Goal: Entertainment & Leisure: Browse casually

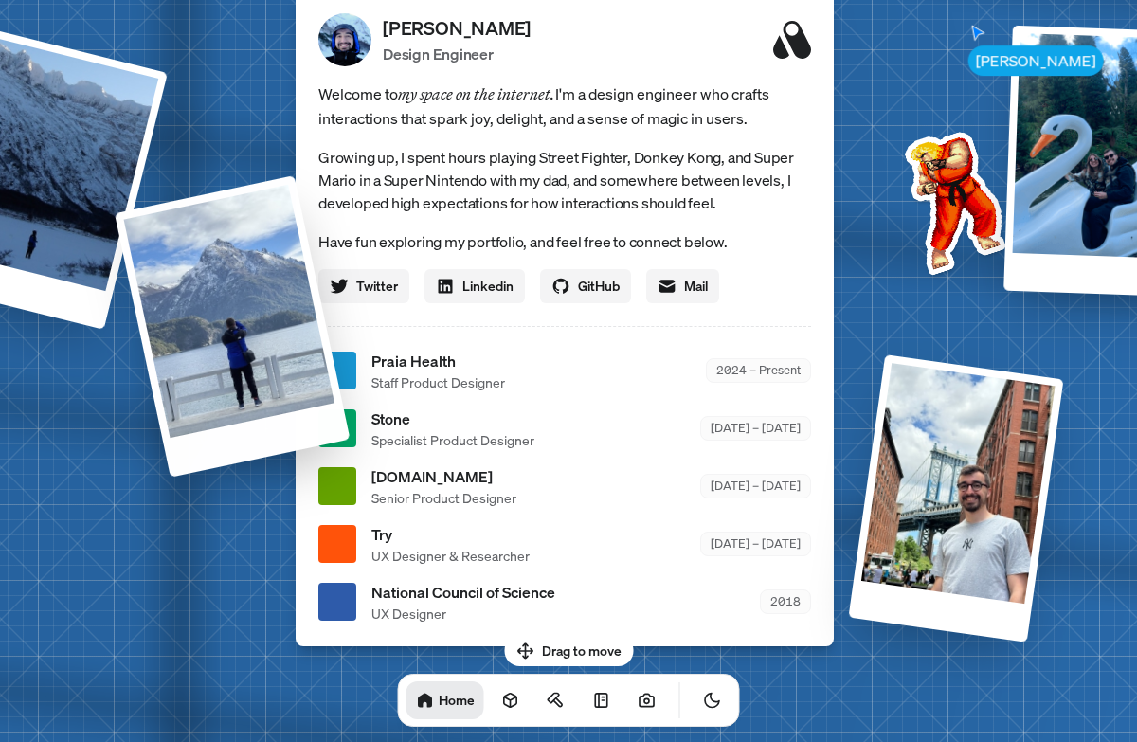
drag, startPoint x: 171, startPoint y: 527, endPoint x: 253, endPoint y: 338, distance: 205.4
click at [246, 326] on div at bounding box center [233, 326] width 236 height 302
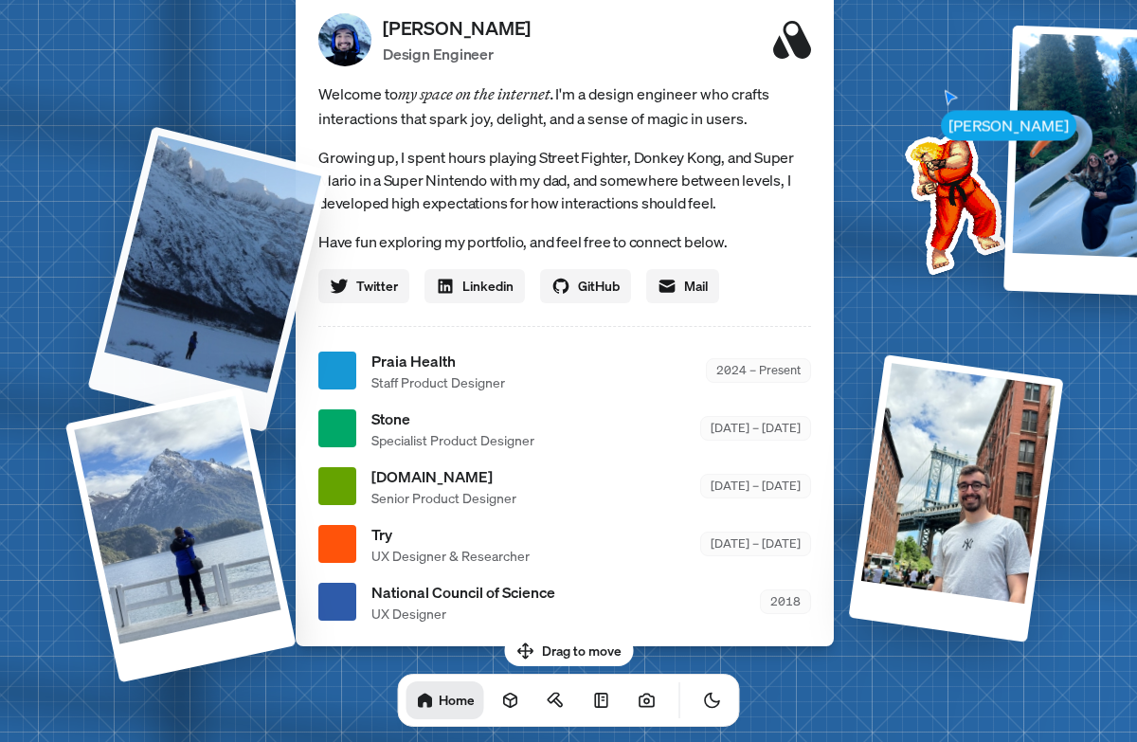
drag, startPoint x: 286, startPoint y: 242, endPoint x: 428, endPoint y: 253, distance: 142.6
click at [417, 251] on div "[PERSON_NAME] [PERSON_NAME] Design Engineer Welcome to my space on the internet…" at bounding box center [568, 371] width 2835 height 2482
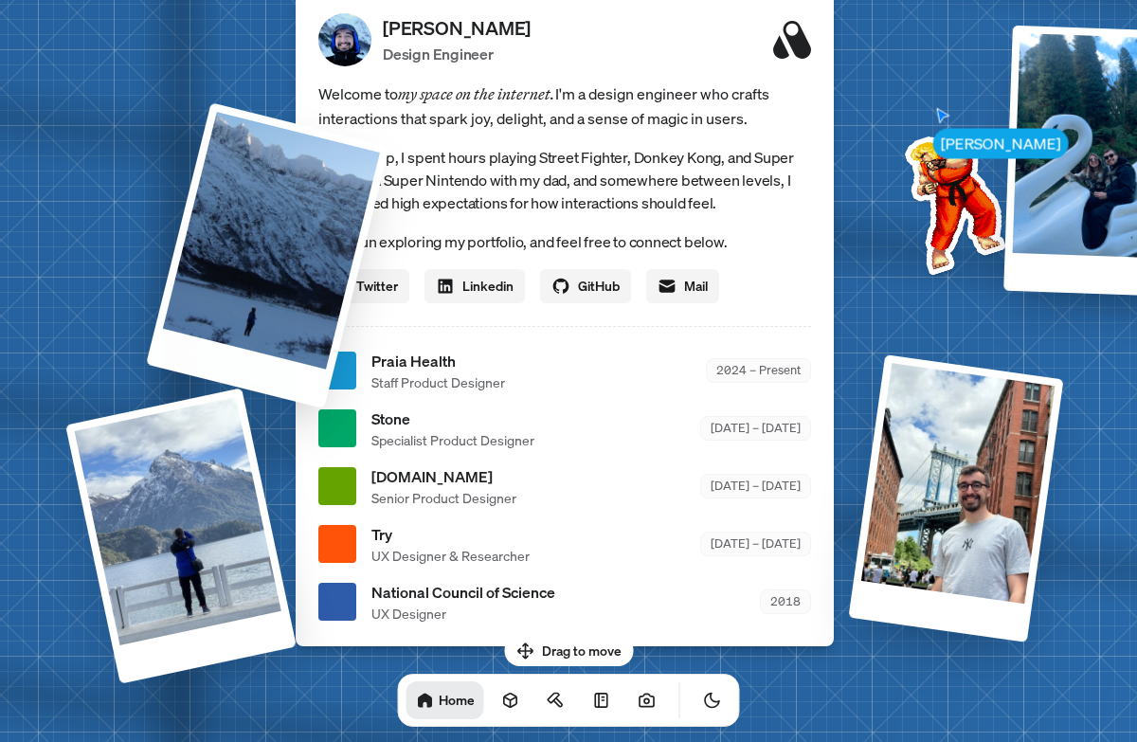
drag, startPoint x: 158, startPoint y: 198, endPoint x: 478, endPoint y: 212, distance: 320.6
click at [389, 214] on div at bounding box center [267, 255] width 243 height 306
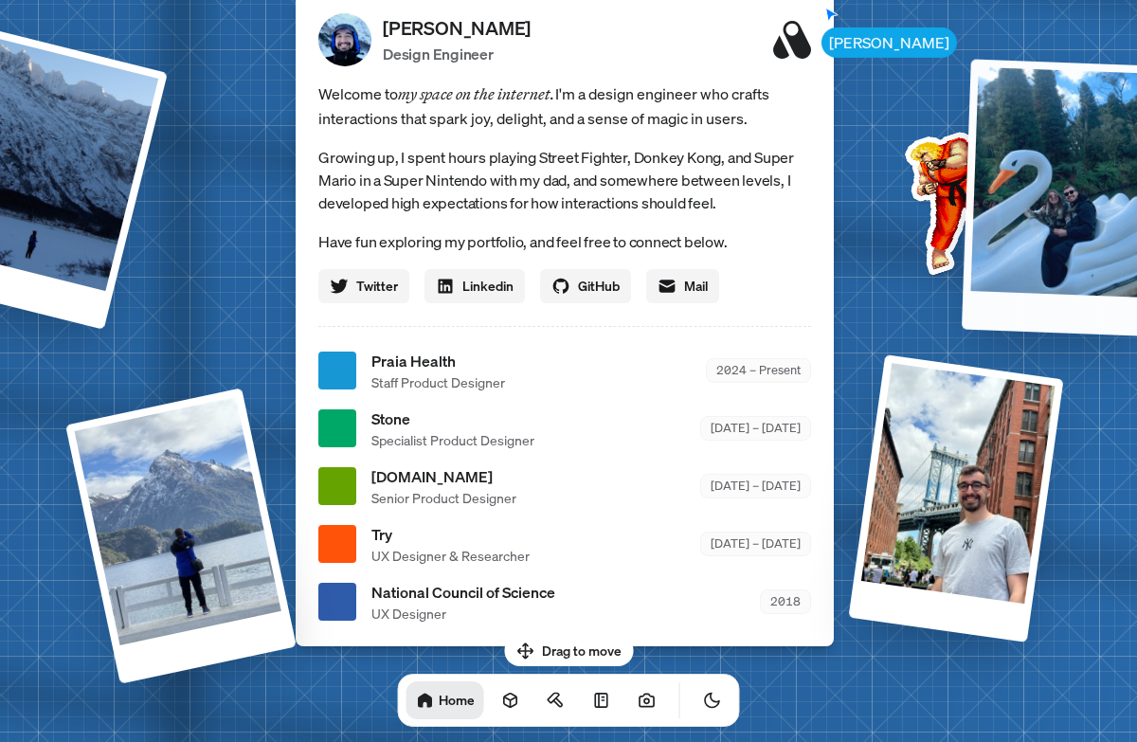
drag, startPoint x: 1054, startPoint y: 186, endPoint x: 760, endPoint y: 344, distance: 333.6
click at [962, 292] on div at bounding box center [1058, 197] width 192 height 277
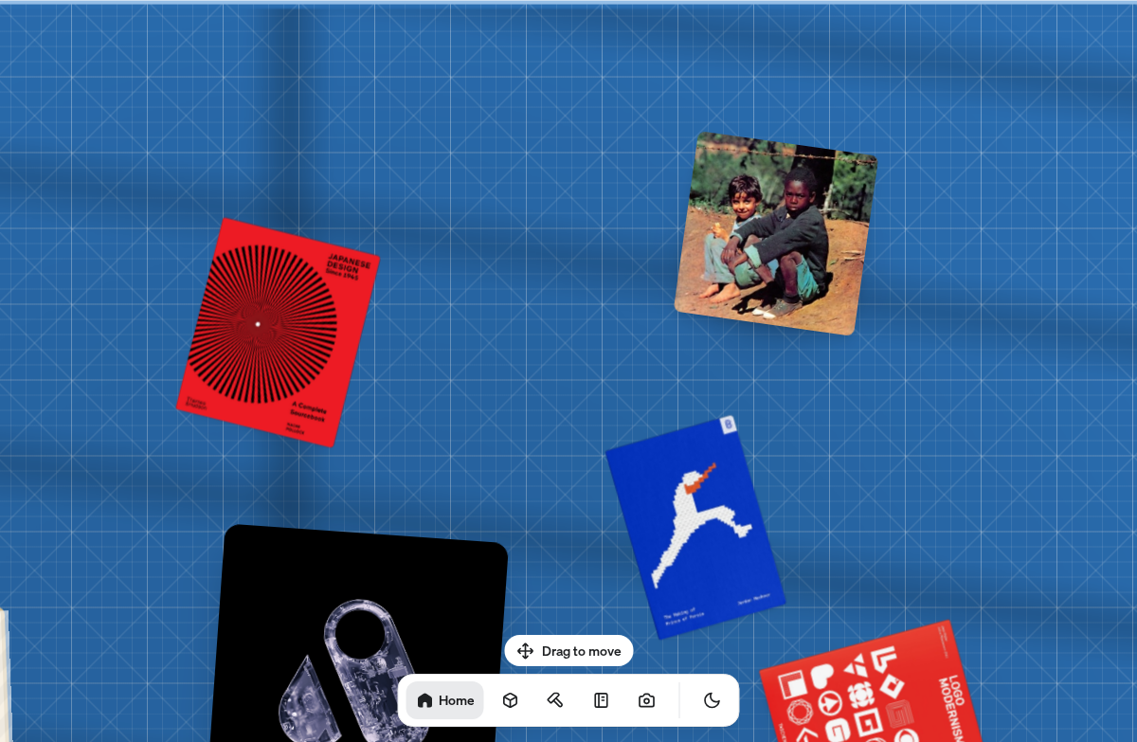
drag, startPoint x: 763, startPoint y: 229, endPoint x: 808, endPoint y: 229, distance: 45.5
click at [808, 229] on div at bounding box center [777, 234] width 206 height 206
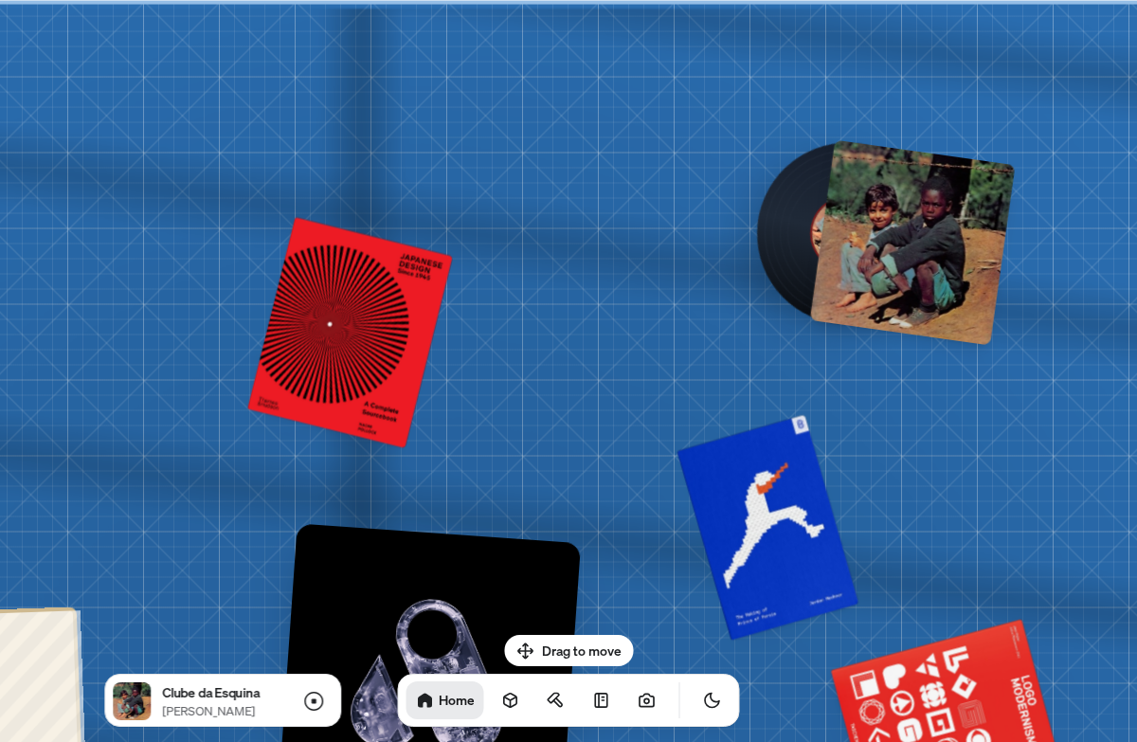
drag, startPoint x: 808, startPoint y: 229, endPoint x: 968, endPoint y: 251, distance: 161.6
click at [968, 251] on div at bounding box center [913, 242] width 206 height 206
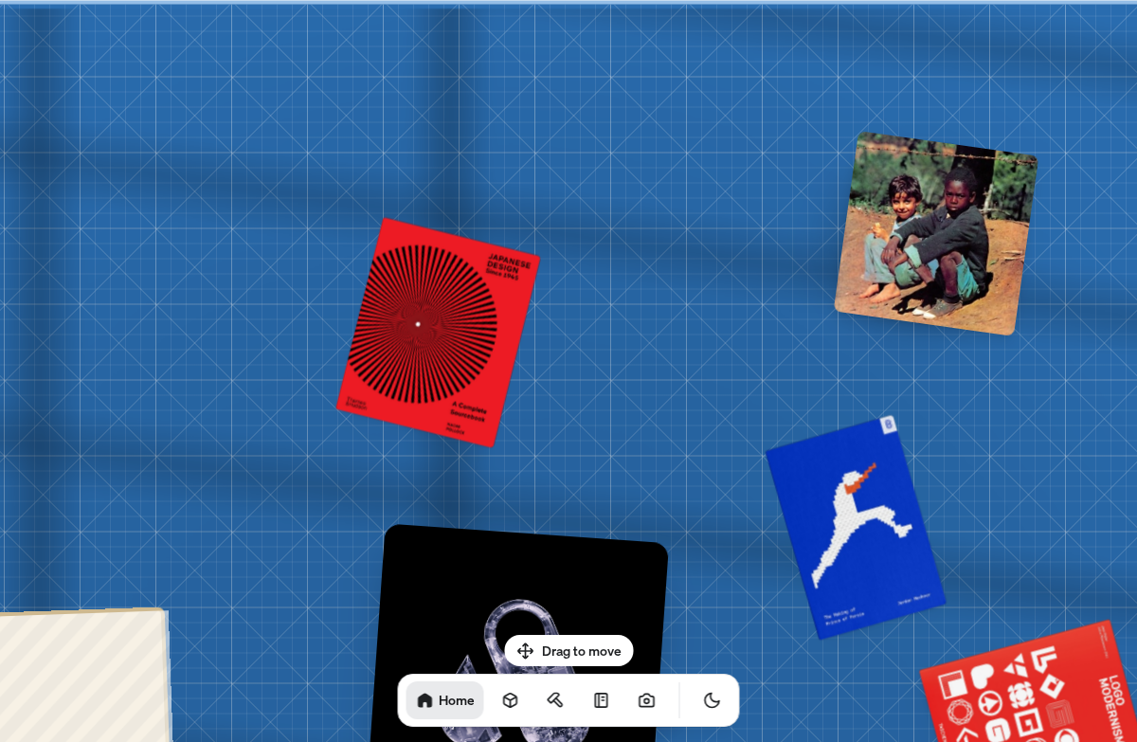
click at [875, 246] on div at bounding box center [937, 234] width 206 height 206
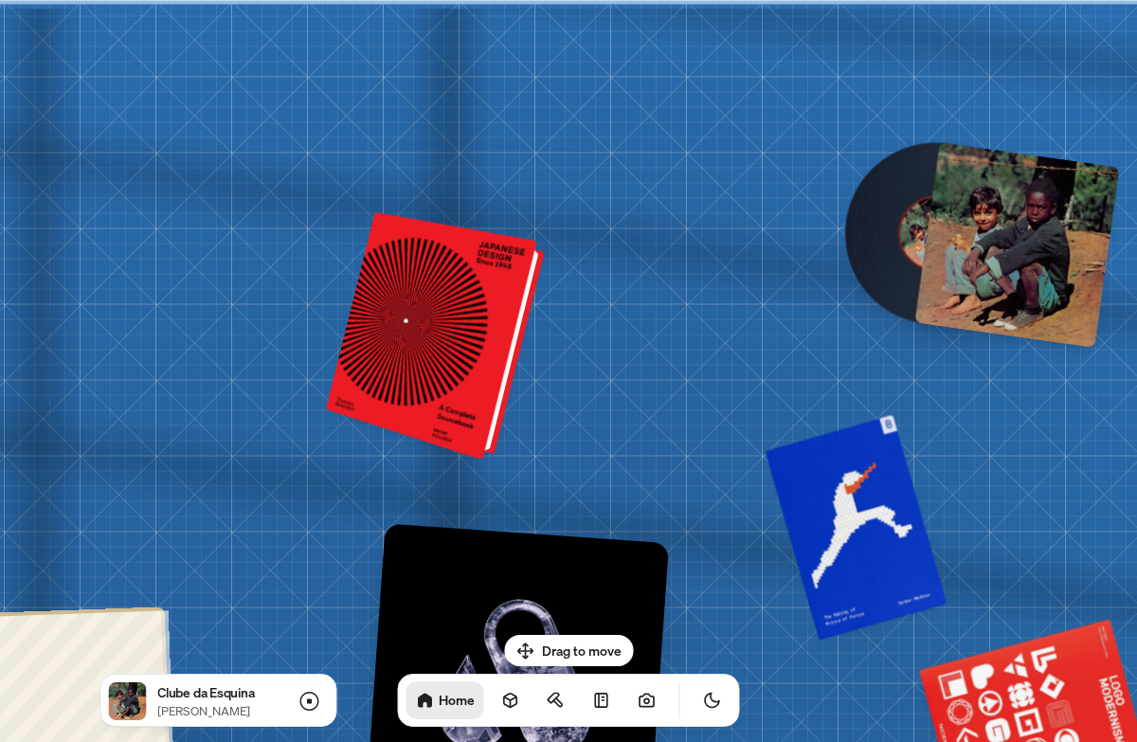
click at [468, 310] on div at bounding box center [439, 337] width 204 height 239
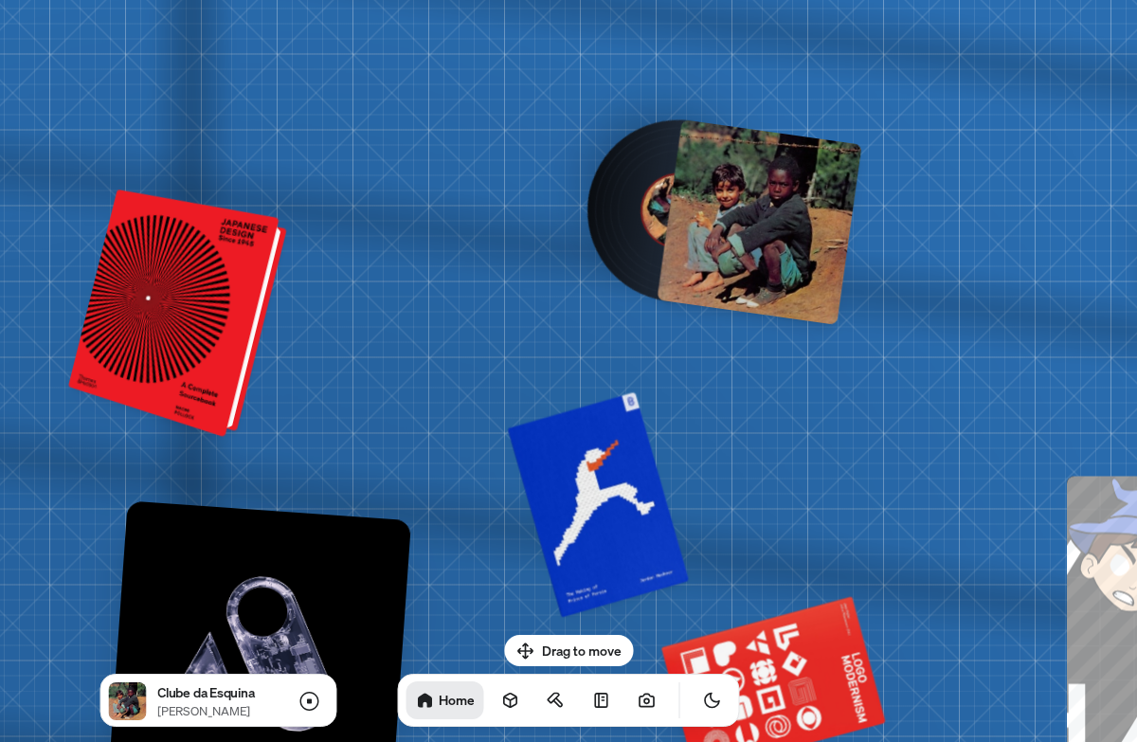
drag, startPoint x: 432, startPoint y: 338, endPoint x: 289, endPoint y: 316, distance: 144.9
click at [266, 316] on div at bounding box center [182, 314] width 204 height 239
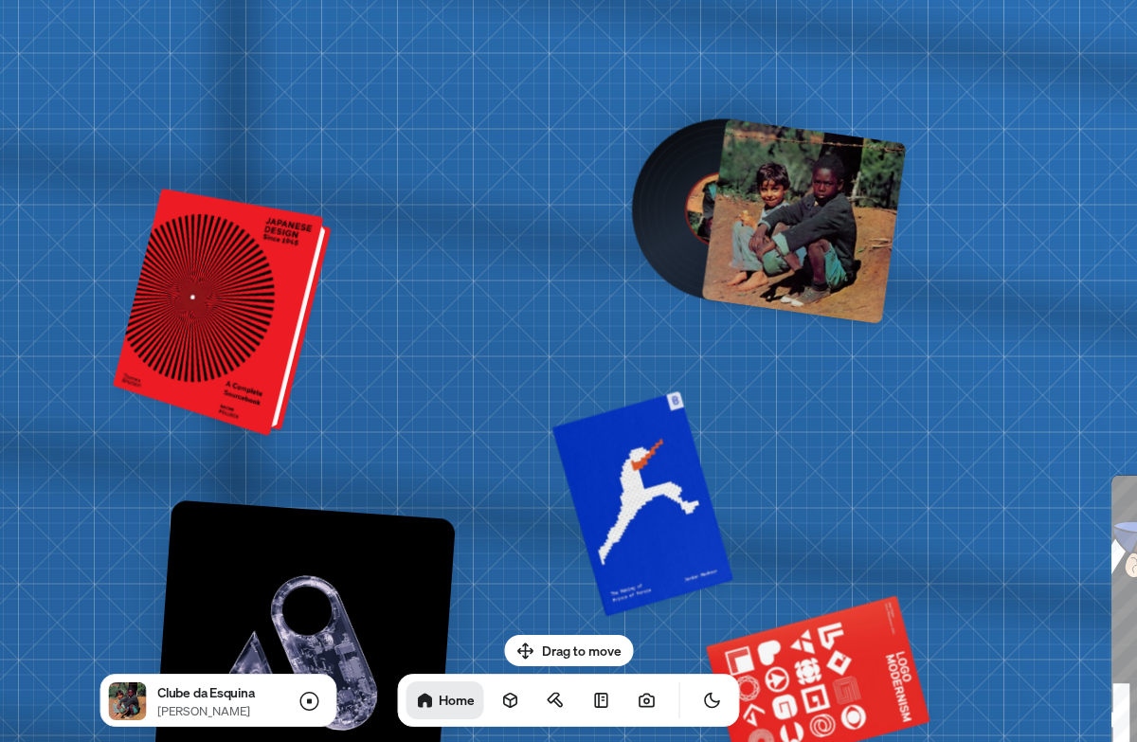
click at [264, 316] on div at bounding box center [226, 313] width 204 height 239
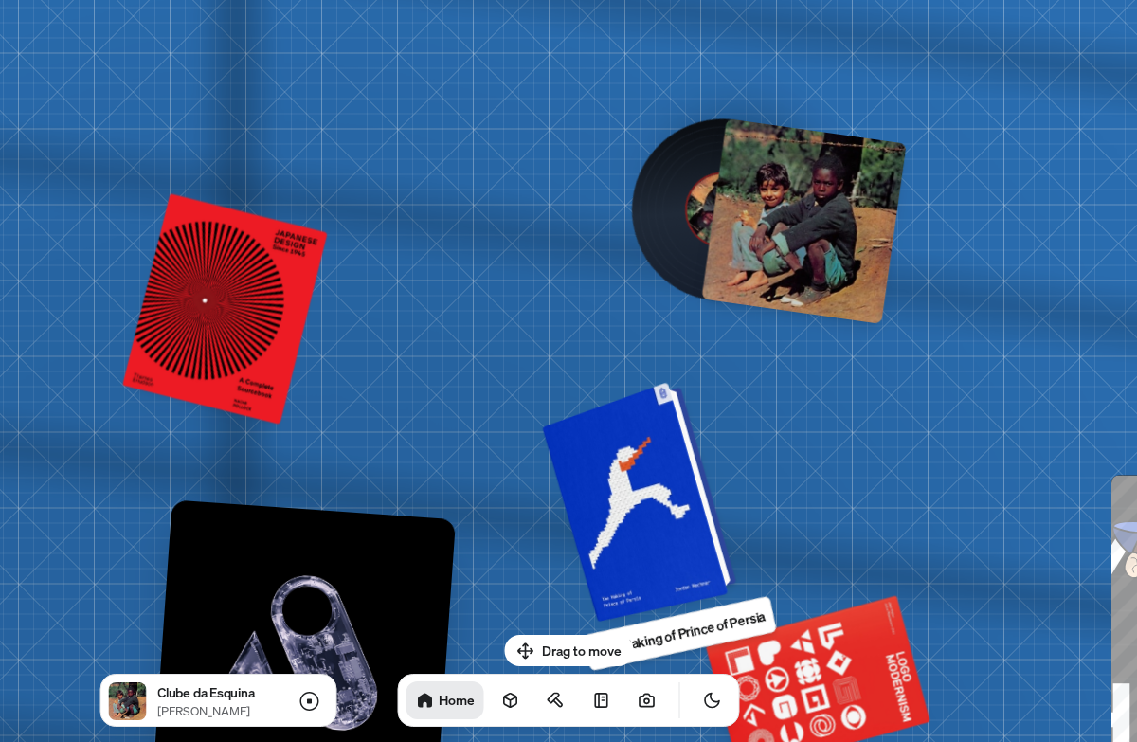
click at [694, 535] on div at bounding box center [642, 499] width 180 height 231
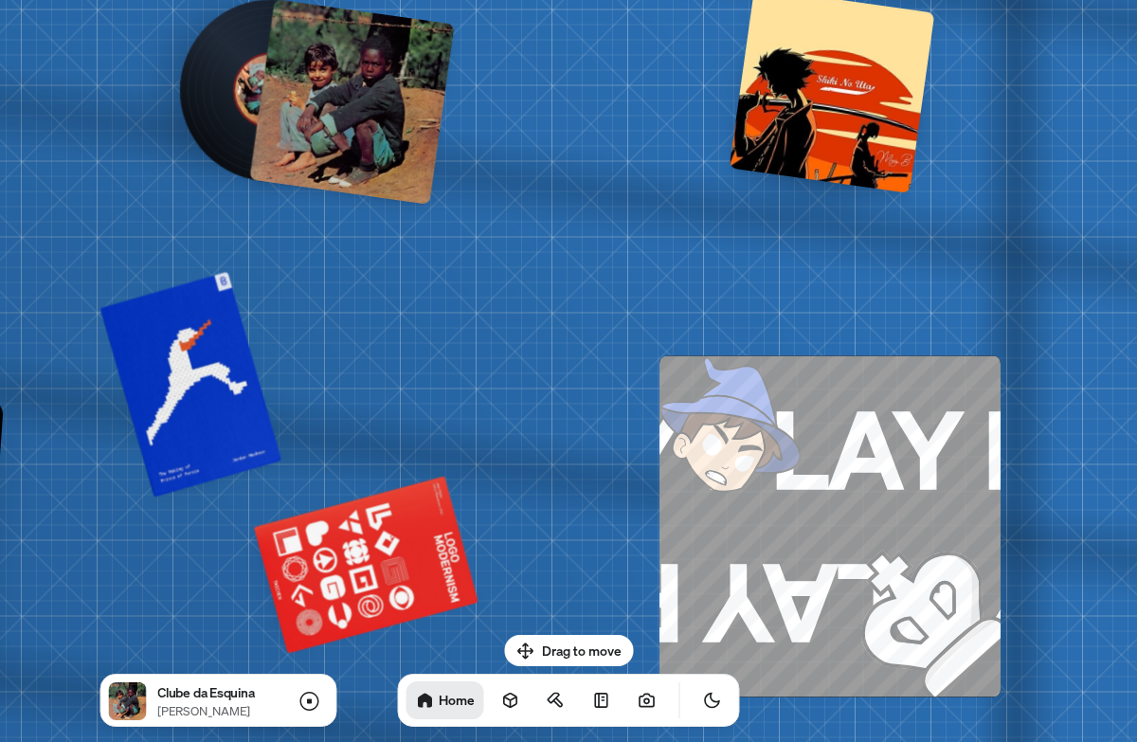
drag, startPoint x: 958, startPoint y: 512, endPoint x: 506, endPoint y: 392, distance: 467.4
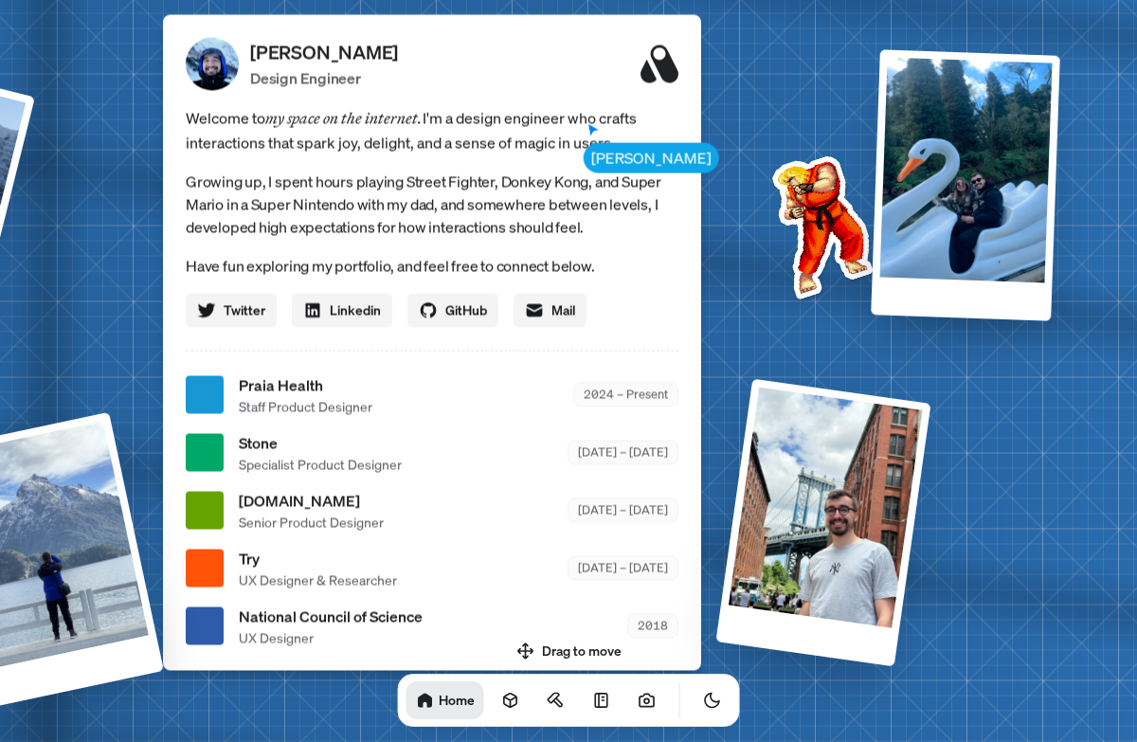
drag, startPoint x: 879, startPoint y: 468, endPoint x: 1043, endPoint y: 446, distance: 165.4
click at [1043, 446] on div "[PERSON_NAME] [PERSON_NAME] Design Engineer Welcome to my space on the internet…" at bounding box center [435, 395] width 2835 height 2482
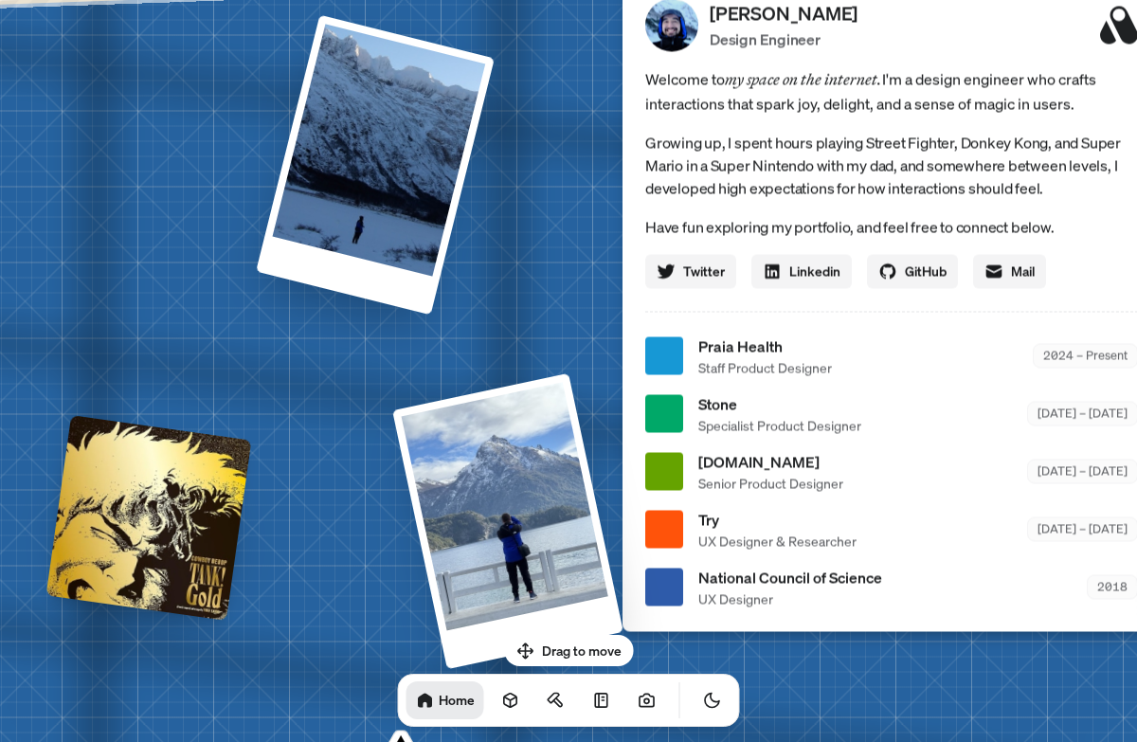
drag, startPoint x: 89, startPoint y: 337, endPoint x: 542, endPoint y: 309, distance: 453.8
click at [551, 294] on div "[PERSON_NAME] [PERSON_NAME] Design Engineer Welcome to my space on the internet…" at bounding box center [895, 356] width 2835 height 2482
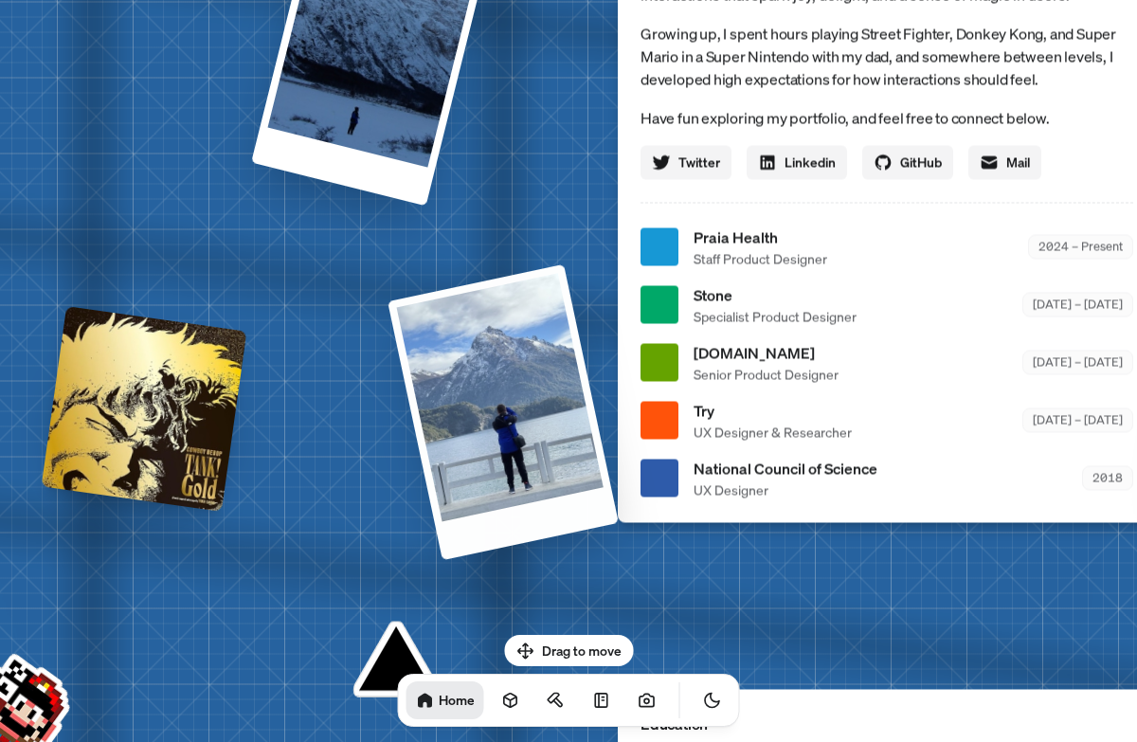
drag, startPoint x: 310, startPoint y: 660, endPoint x: 244, endPoint y: 370, distance: 298.1
click at [247, 370] on div "[PERSON_NAME] [PERSON_NAME] Design Engineer Welcome to my space on the internet…" at bounding box center [890, 247] width 2835 height 2482
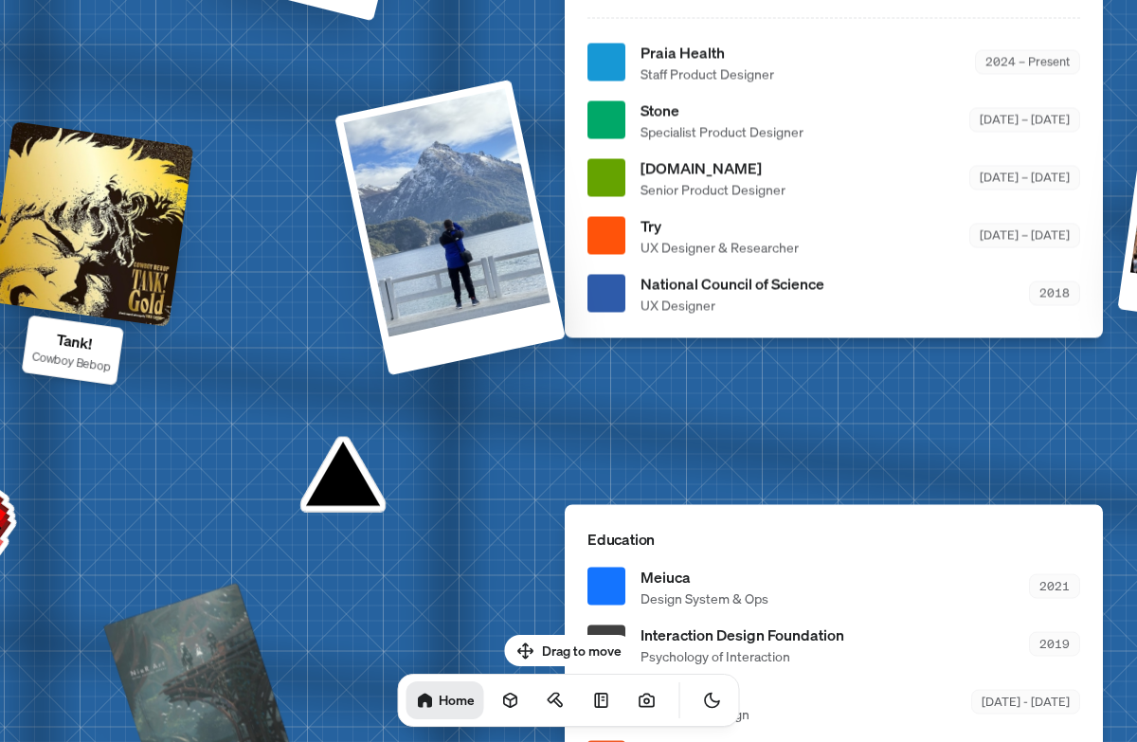
click at [77, 236] on div at bounding box center [92, 224] width 206 height 206
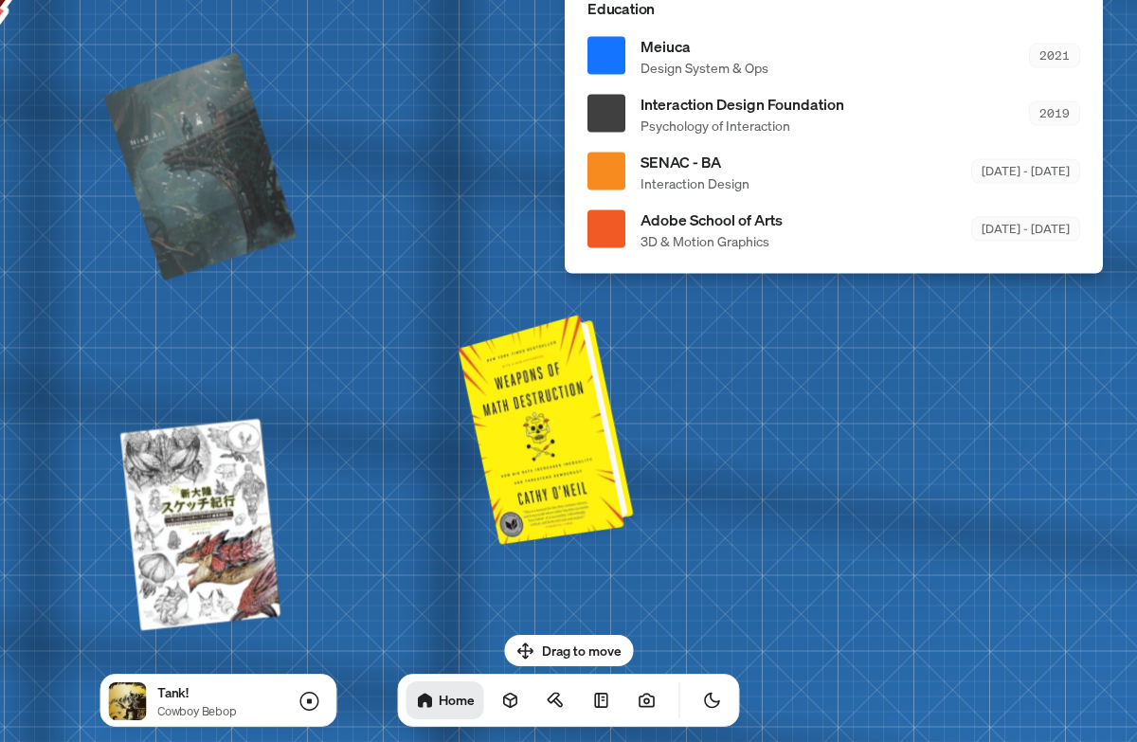
click at [587, 442] on div at bounding box center [549, 426] width 160 height 221
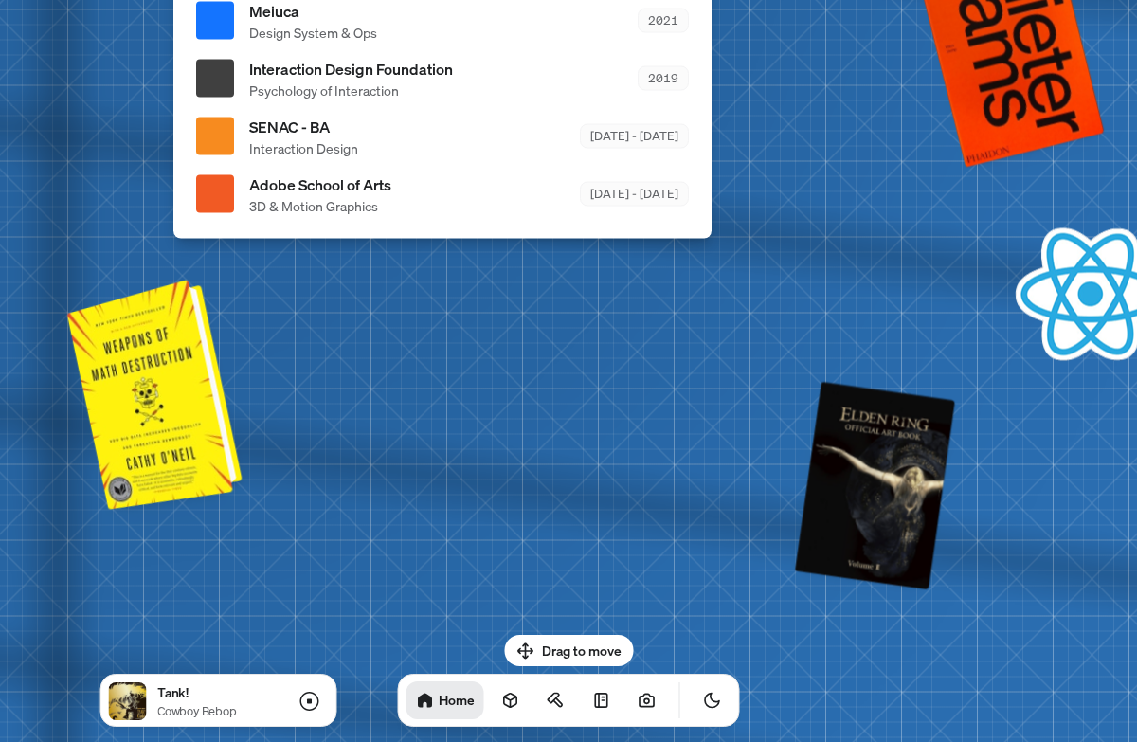
drag, startPoint x: 580, startPoint y: 455, endPoint x: 180, endPoint y: 418, distance: 401.5
click at [176, 418] on div at bounding box center [158, 391] width 160 height 221
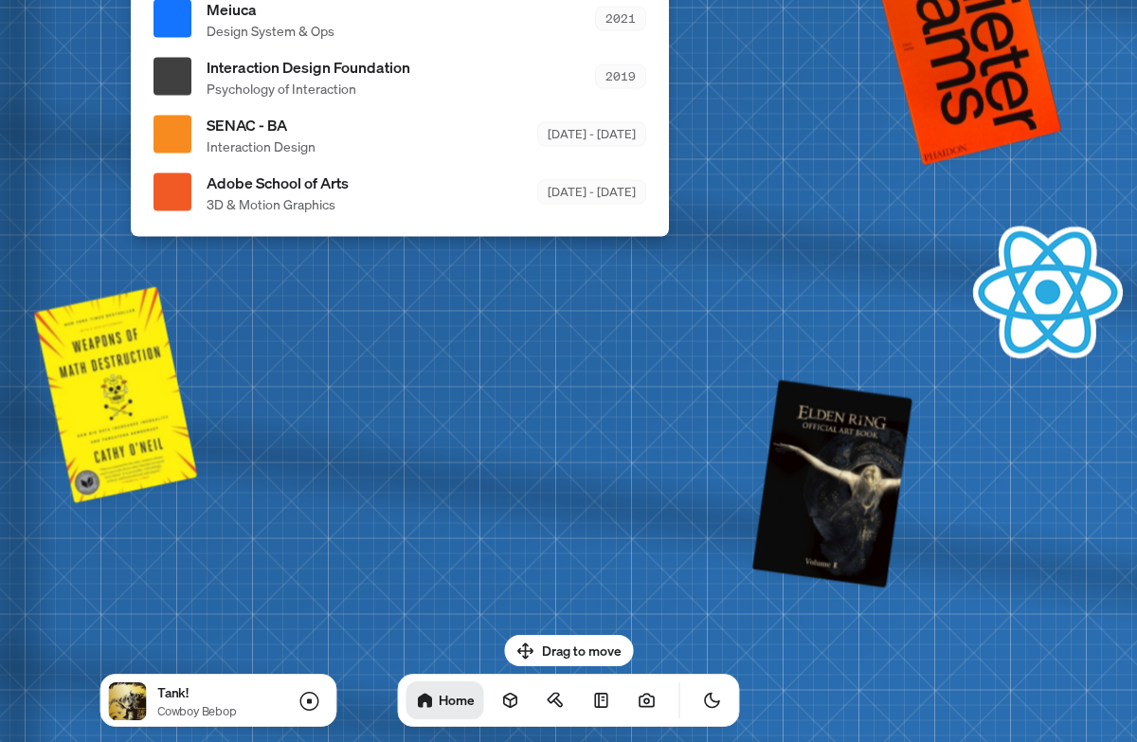
drag, startPoint x: 696, startPoint y: 443, endPoint x: 595, endPoint y: 437, distance: 101.6
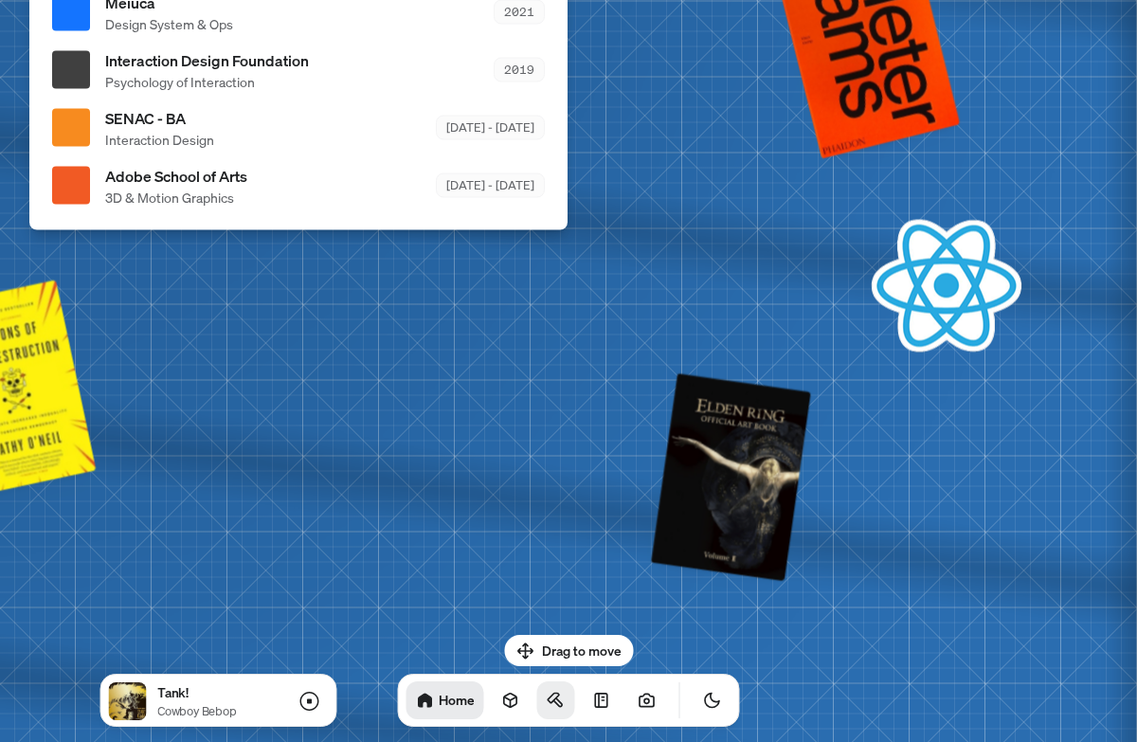
click at [543, 694] on link at bounding box center [556, 700] width 38 height 38
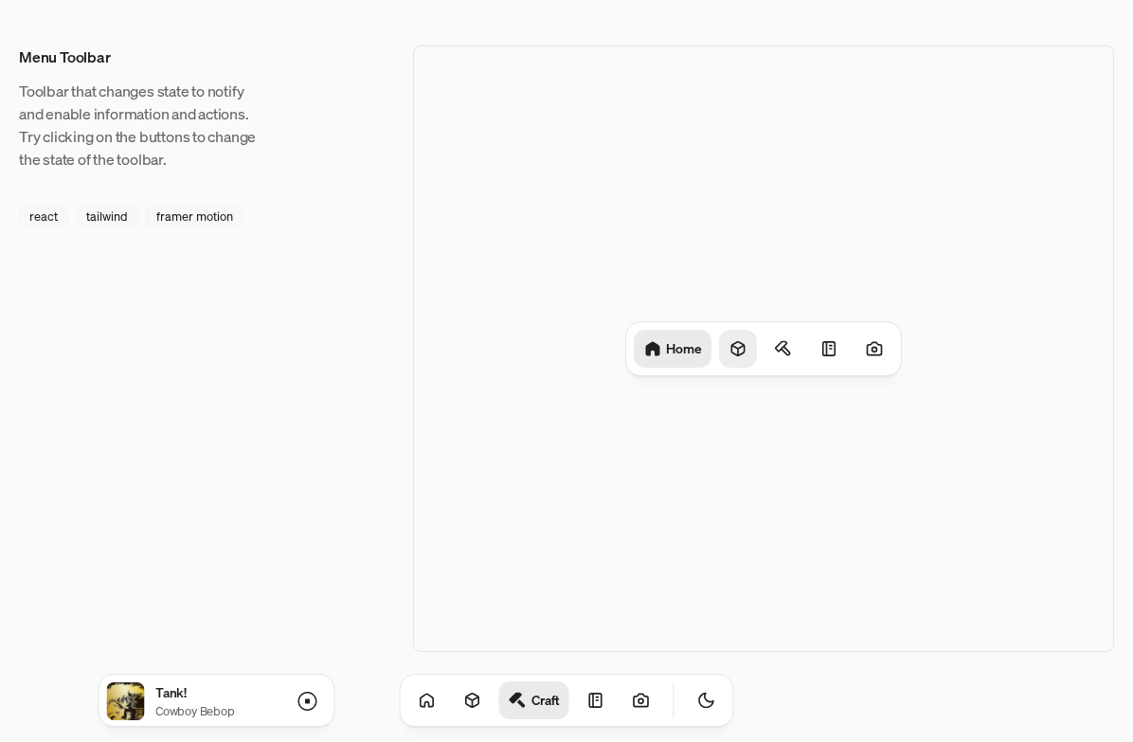
click at [742, 334] on div at bounding box center [738, 349] width 38 height 38
click at [790, 347] on icon at bounding box center [792, 351] width 9 height 9
click at [823, 341] on icon at bounding box center [825, 348] width 19 height 19
click at [868, 346] on icon at bounding box center [874, 348] width 19 height 19
click at [856, 349] on h1 "Photos" at bounding box center [866, 348] width 43 height 18
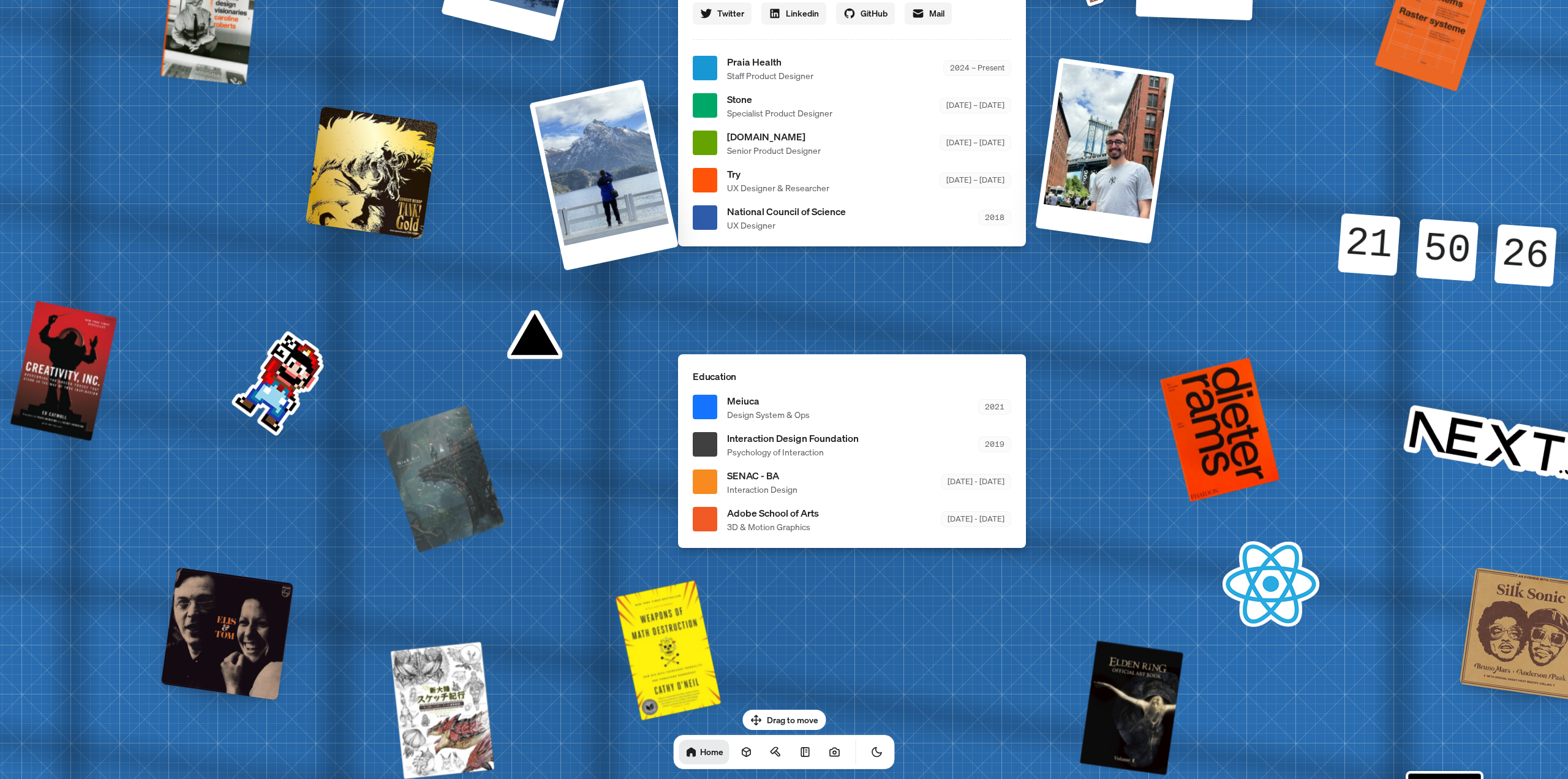
drag, startPoint x: 464, startPoint y: 663, endPoint x: 535, endPoint y: 339, distance: 331.7
click at [535, 340] on div "Andre Andre Souza Design Engineer Welcome to my space on the internet. I'm a de…" at bounding box center [854, 69] width 1833 height 1606
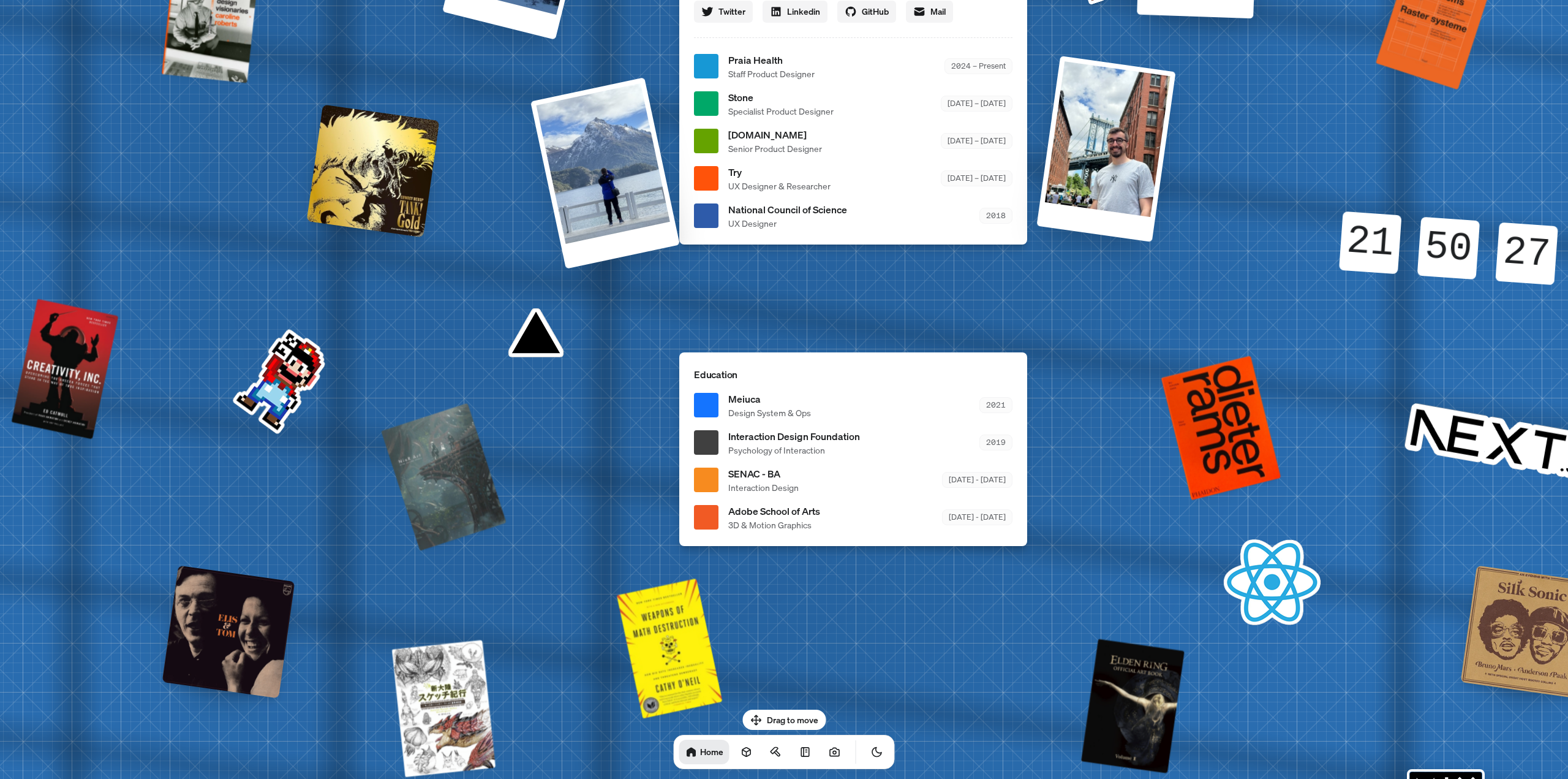
click at [735, 479] on div "Andre Andre Souza Design Engineer Welcome to my space on the internet. I'm a de…" at bounding box center [855, 67] width 1833 height 1606
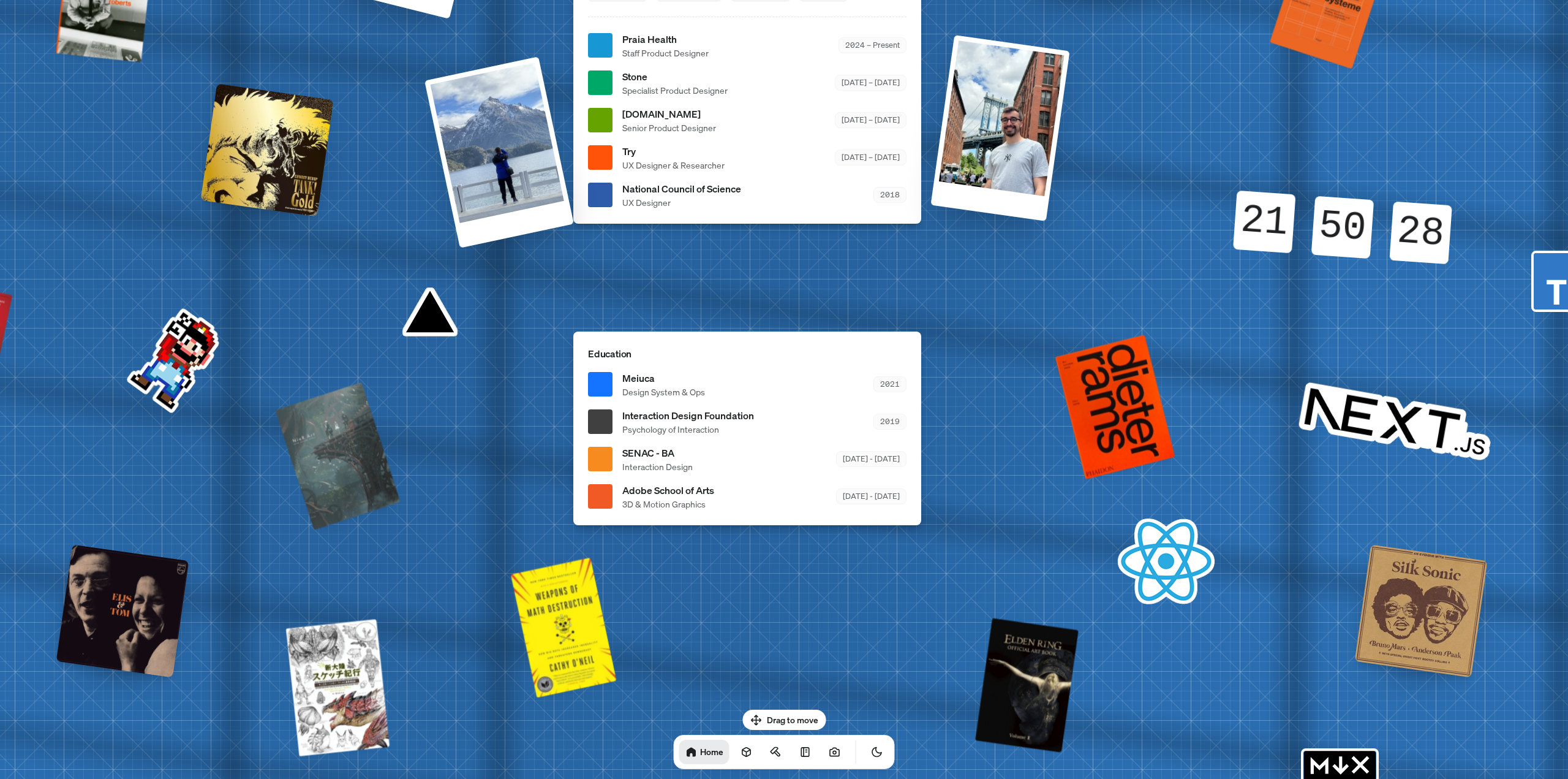
drag, startPoint x: 1262, startPoint y: 576, endPoint x: 1157, endPoint y: 560, distance: 106.2
click at [735, 479] on div "Andre Andre Souza Design Engineer Welcome to my space on the internet. I'm a de…" at bounding box center [749, 46] width 1833 height 1606
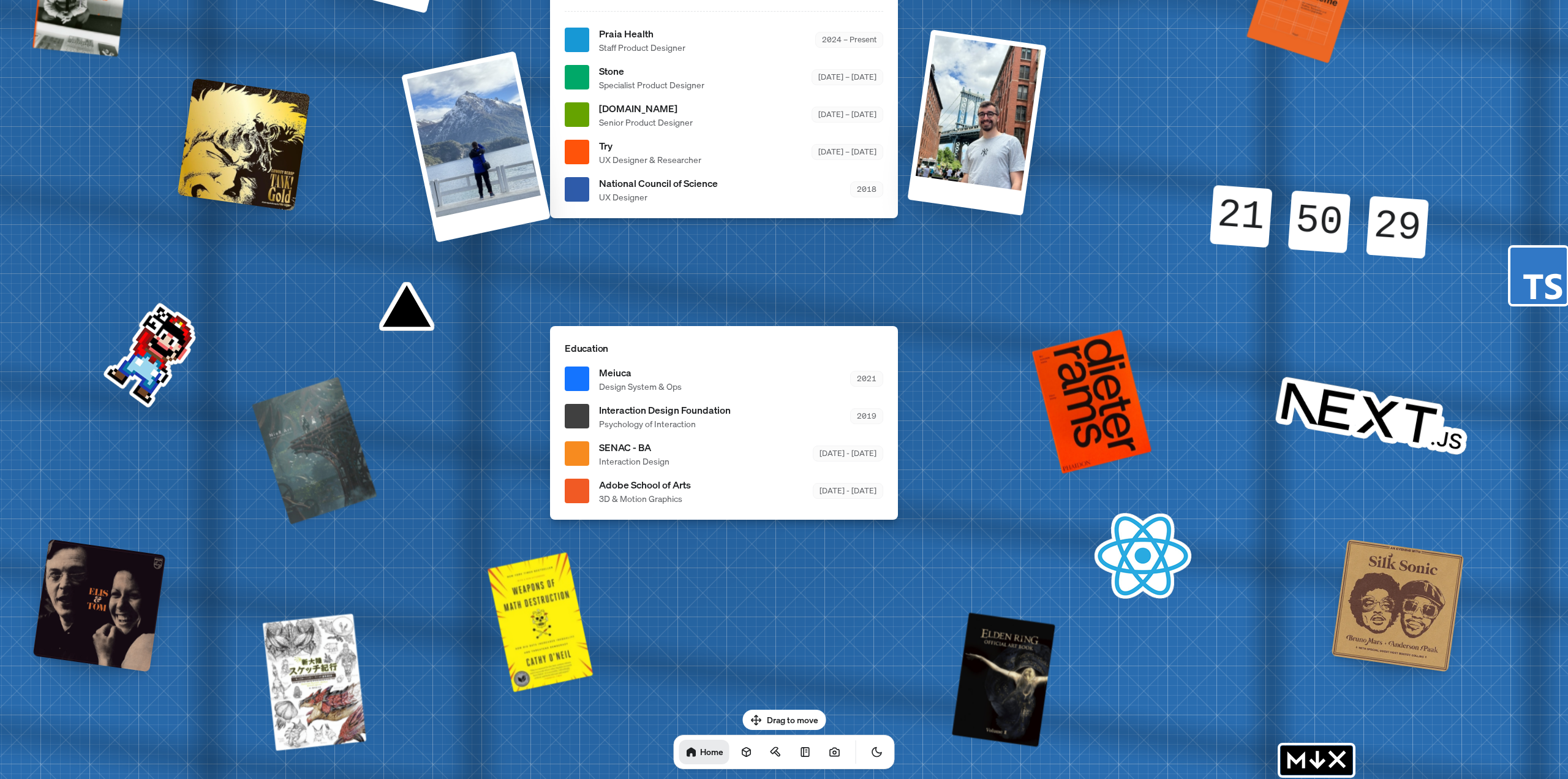
drag, startPoint x: 1426, startPoint y: 620, endPoint x: 1396, endPoint y: 602, distance: 35.0
click at [735, 479] on div at bounding box center [1399, 606] width 133 height 133
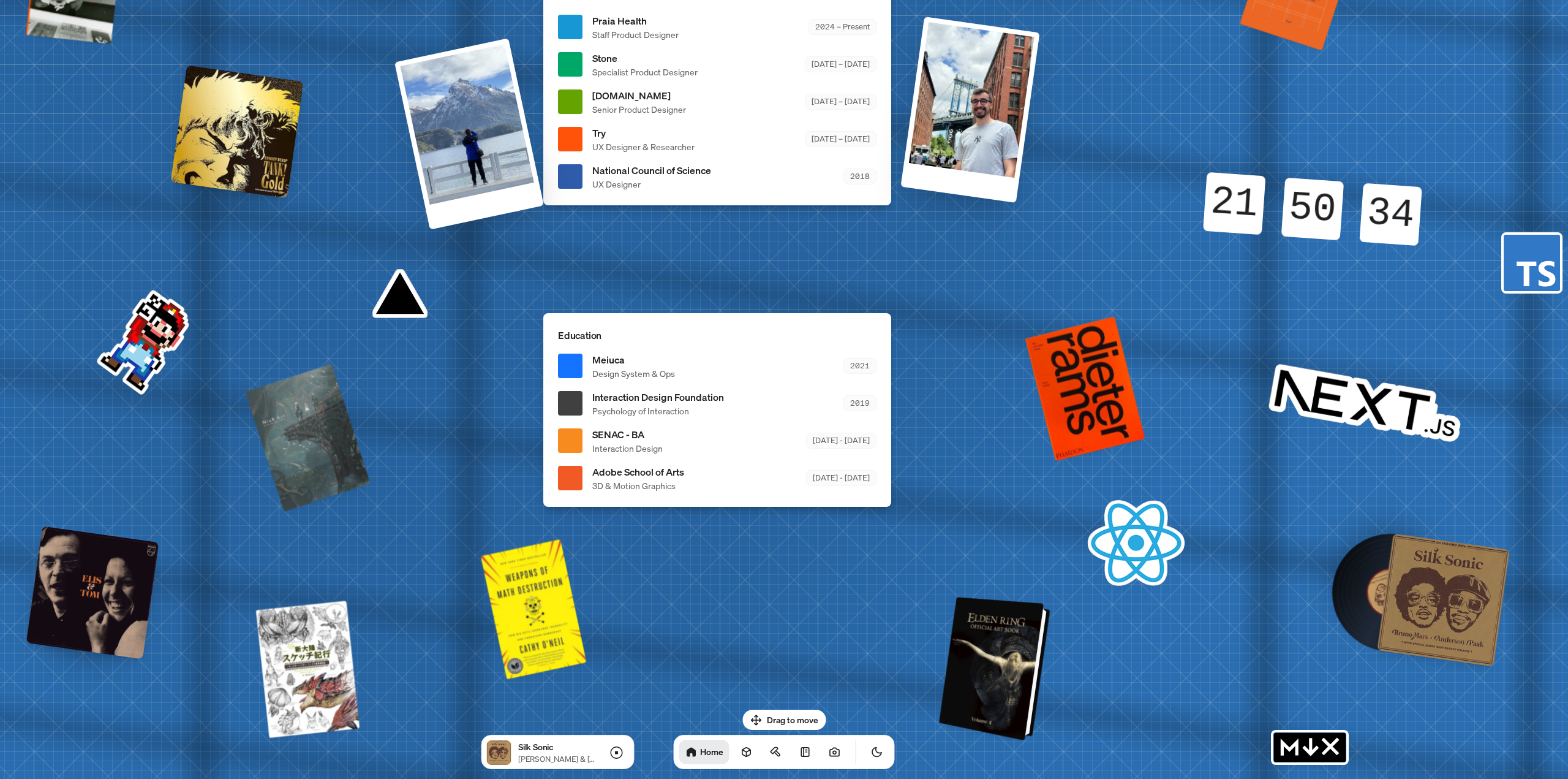
click at [735, 479] on div at bounding box center [996, 669] width 102 height 138
click at [735, 479] on div "Drag to move Silk Sonic Bruno Mars & Anderson .Paak Home" at bounding box center [784, 740] width 241 height 60
drag, startPoint x: 786, startPoint y: 718, endPoint x: 874, endPoint y: 667, distance: 101.7
click at [735, 0] on body "Andre Andre Souza Design Engineer Welcome to my space on the internet. I'm a de…" at bounding box center [784, 0] width 1568 height 0
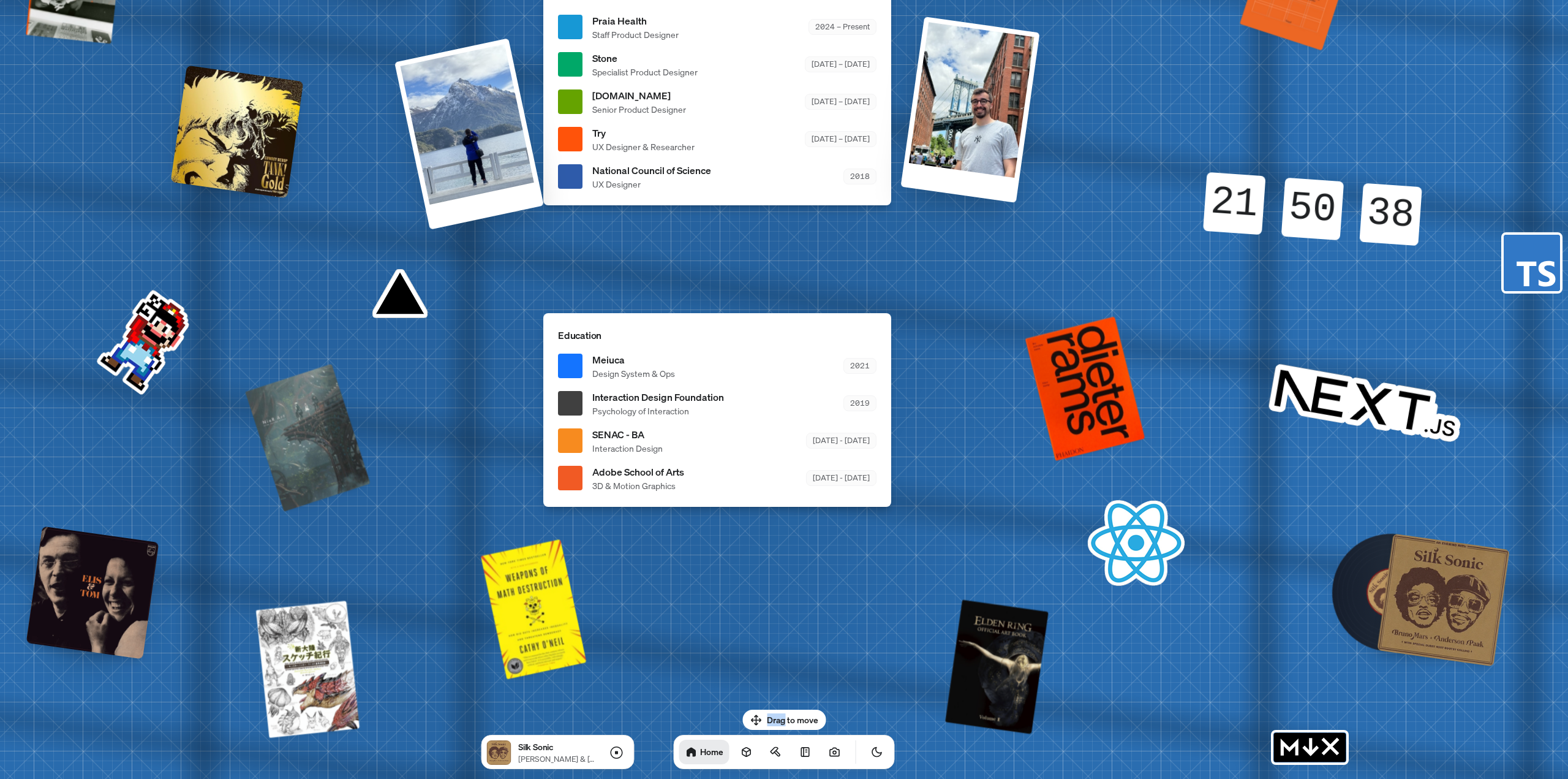
click at [735, 479] on div "Andre Andre Souza Design Engineer Welcome to my space on the internet. I'm a de…" at bounding box center [720, 27] width 1833 height 1606
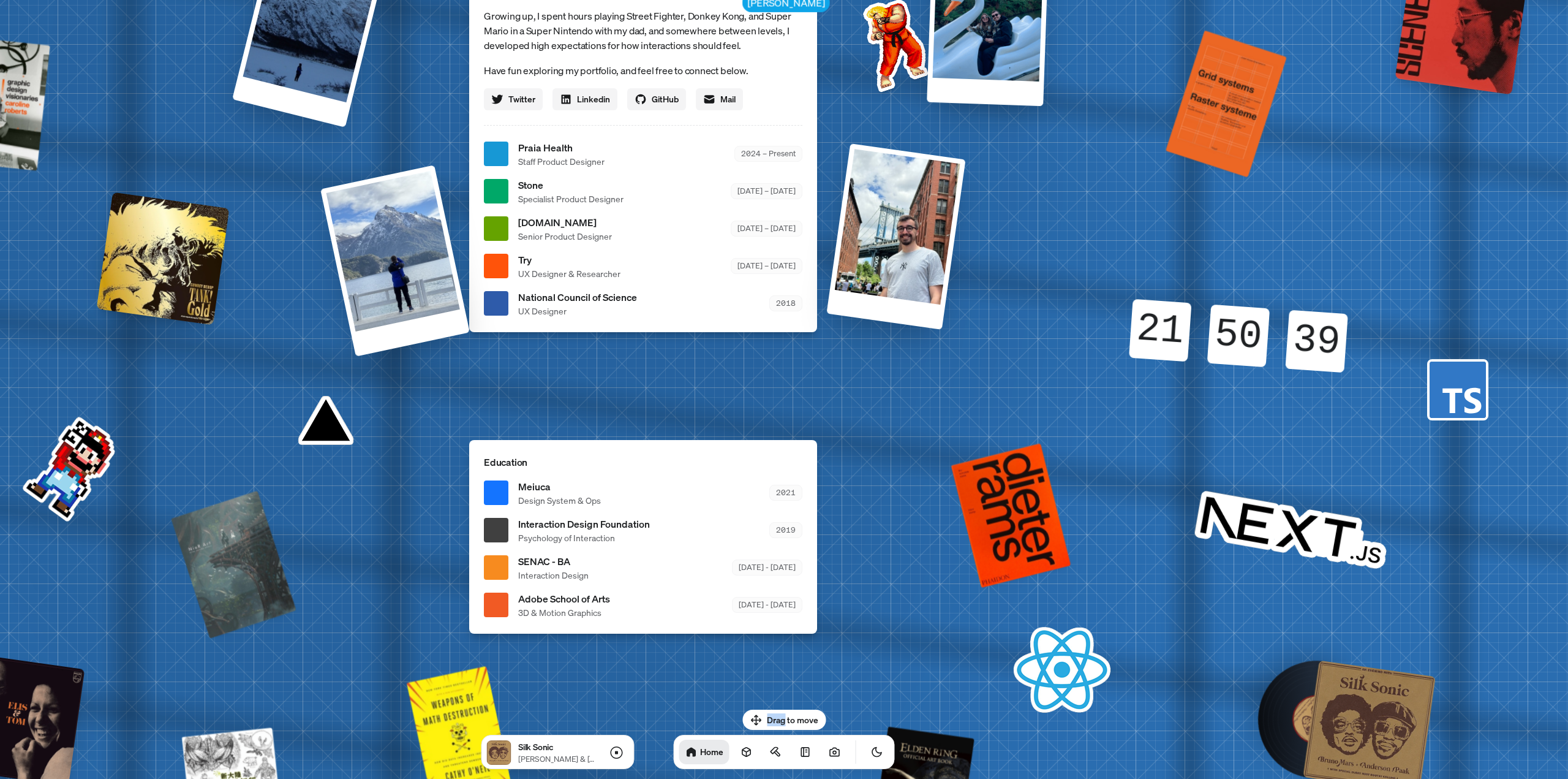
drag, startPoint x: 1242, startPoint y: 576, endPoint x: 1186, endPoint y: 669, distance: 108.6
click at [735, 479] on div "Andre Andre Souza Design Engineer Welcome to my space on the internet. I'm a de…" at bounding box center [645, 155] width 1833 height 1606
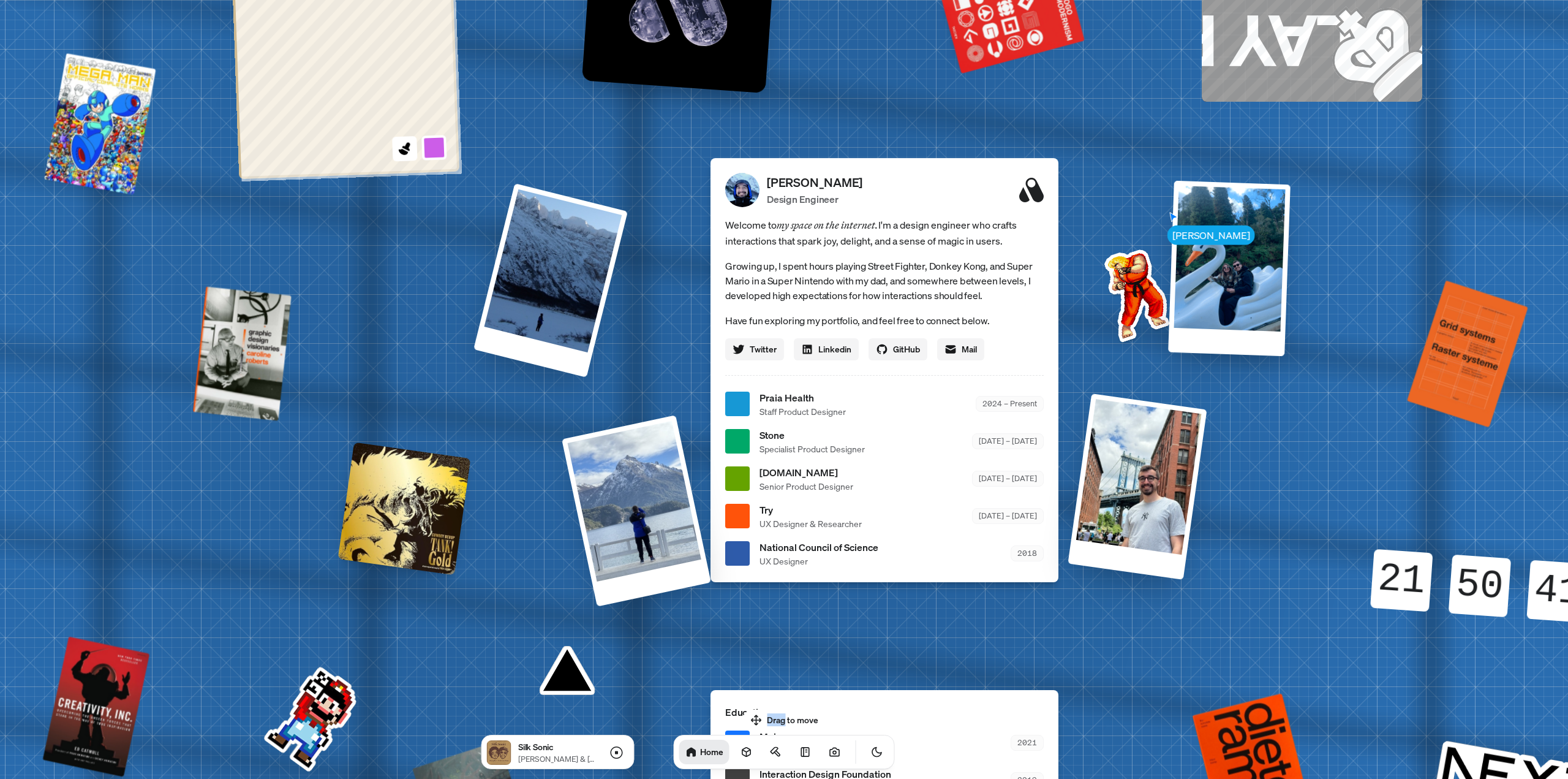
drag, startPoint x: 1125, startPoint y: 479, endPoint x: 1335, endPoint y: 679, distance: 290.0
click at [735, 479] on div "Andre Andre Souza Design Engineer Welcome to my space on the internet. I'm a de…" at bounding box center [887, 404] width 1833 height 1606
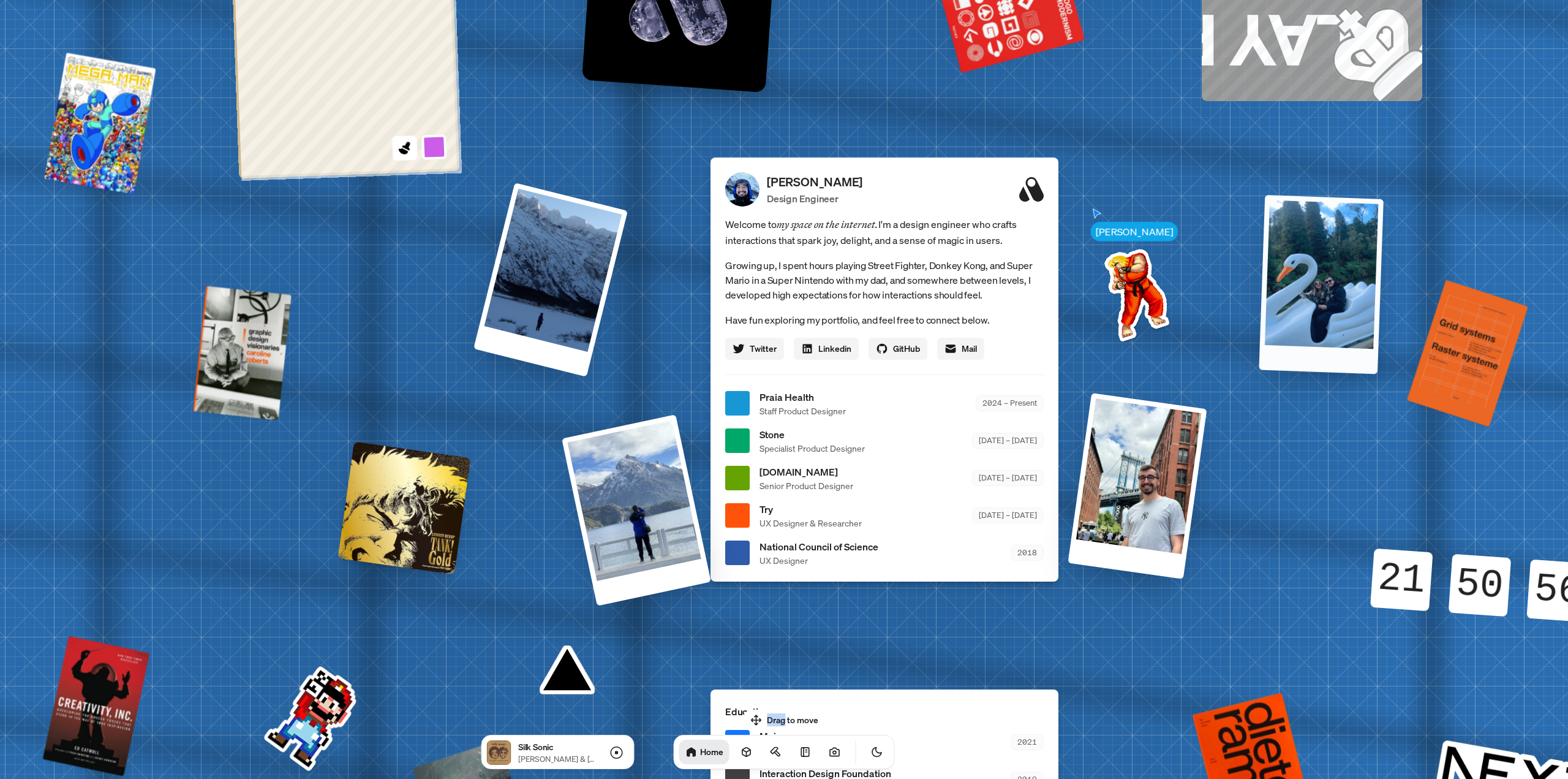
drag, startPoint x: 1252, startPoint y: 261, endPoint x: 1344, endPoint y: 272, distance: 92.7
click at [735, 272] on div at bounding box center [1321, 284] width 124 height 179
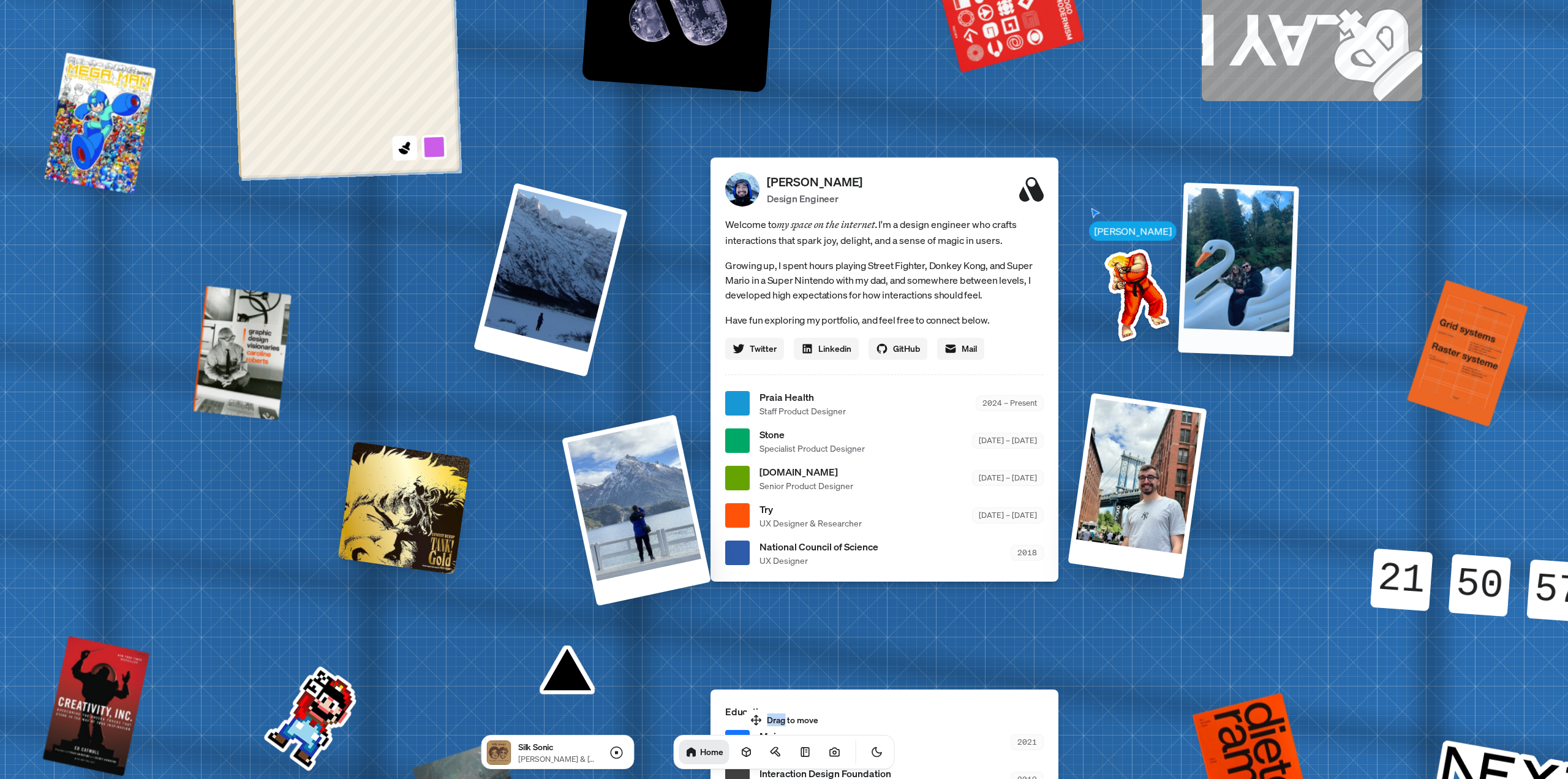
click at [735, 263] on div at bounding box center [1239, 269] width 122 height 174
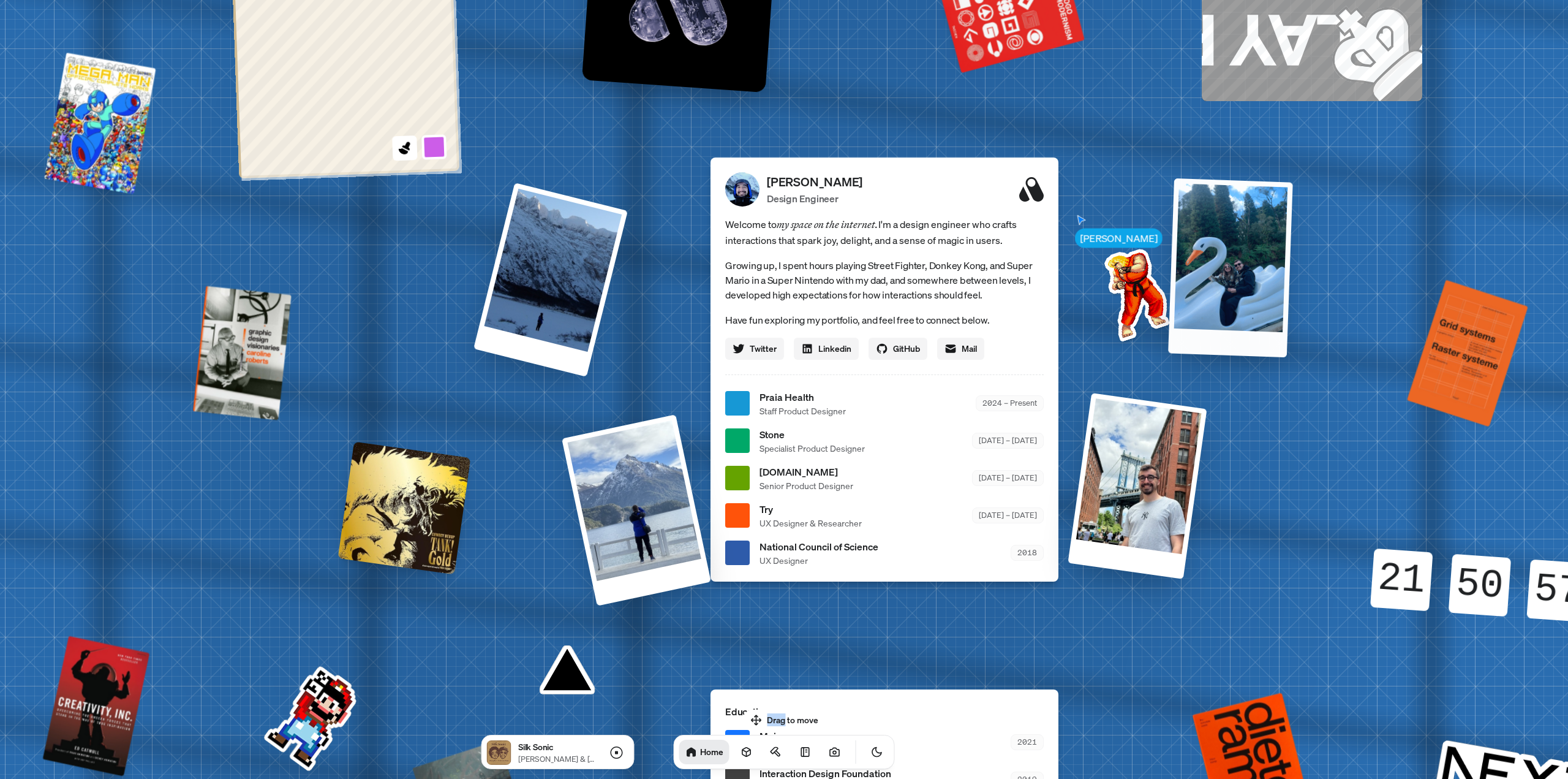
click at [735, 261] on div at bounding box center [1230, 267] width 125 height 179
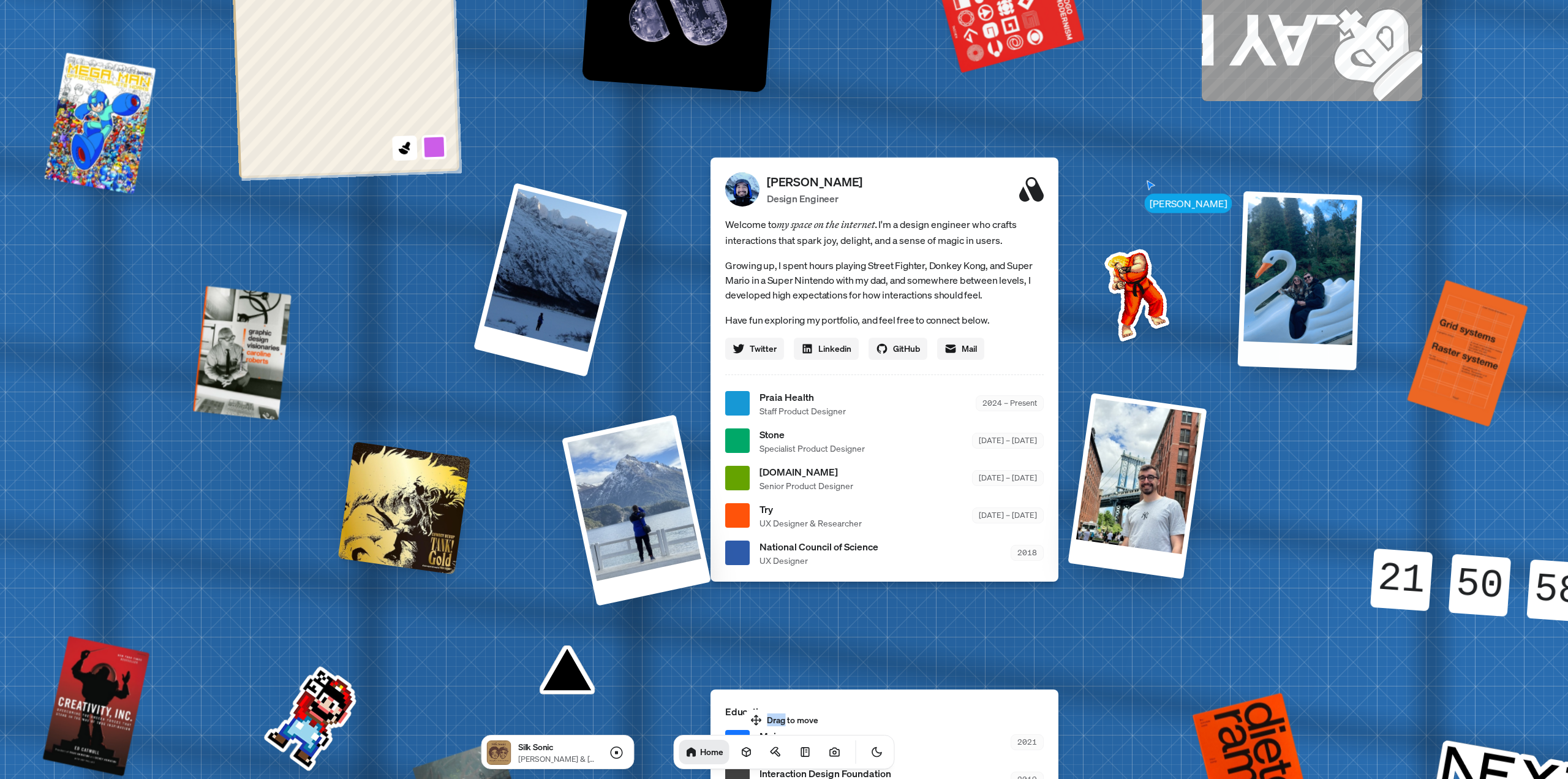
drag, startPoint x: 1226, startPoint y: 267, endPoint x: 1297, endPoint y: 277, distance: 71.7
click at [735, 277] on div at bounding box center [1300, 280] width 125 height 179
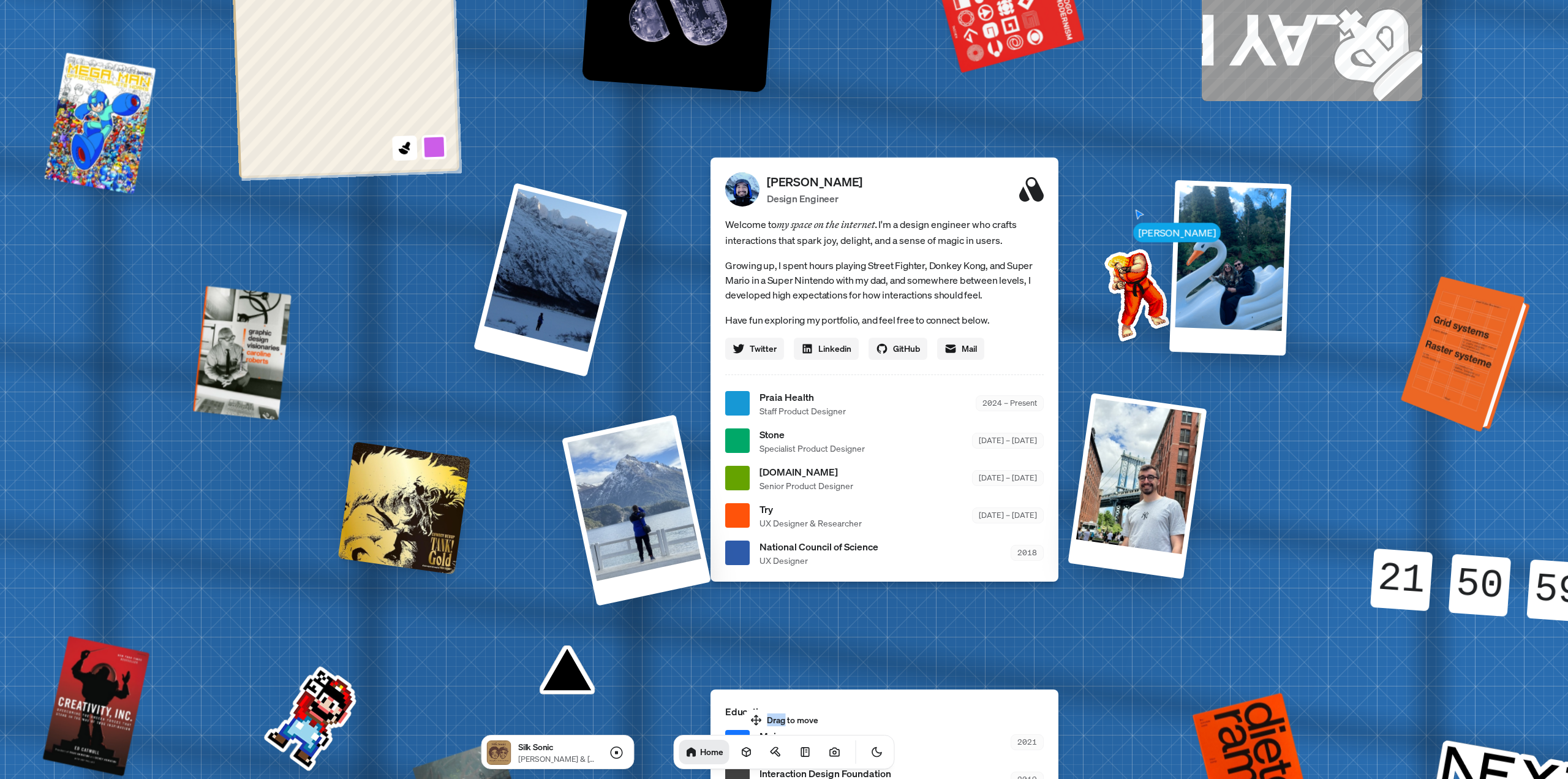
click at [735, 340] on div at bounding box center [1468, 355] width 120 height 150
click at [735, 366] on div at bounding box center [1468, 355] width 120 height 150
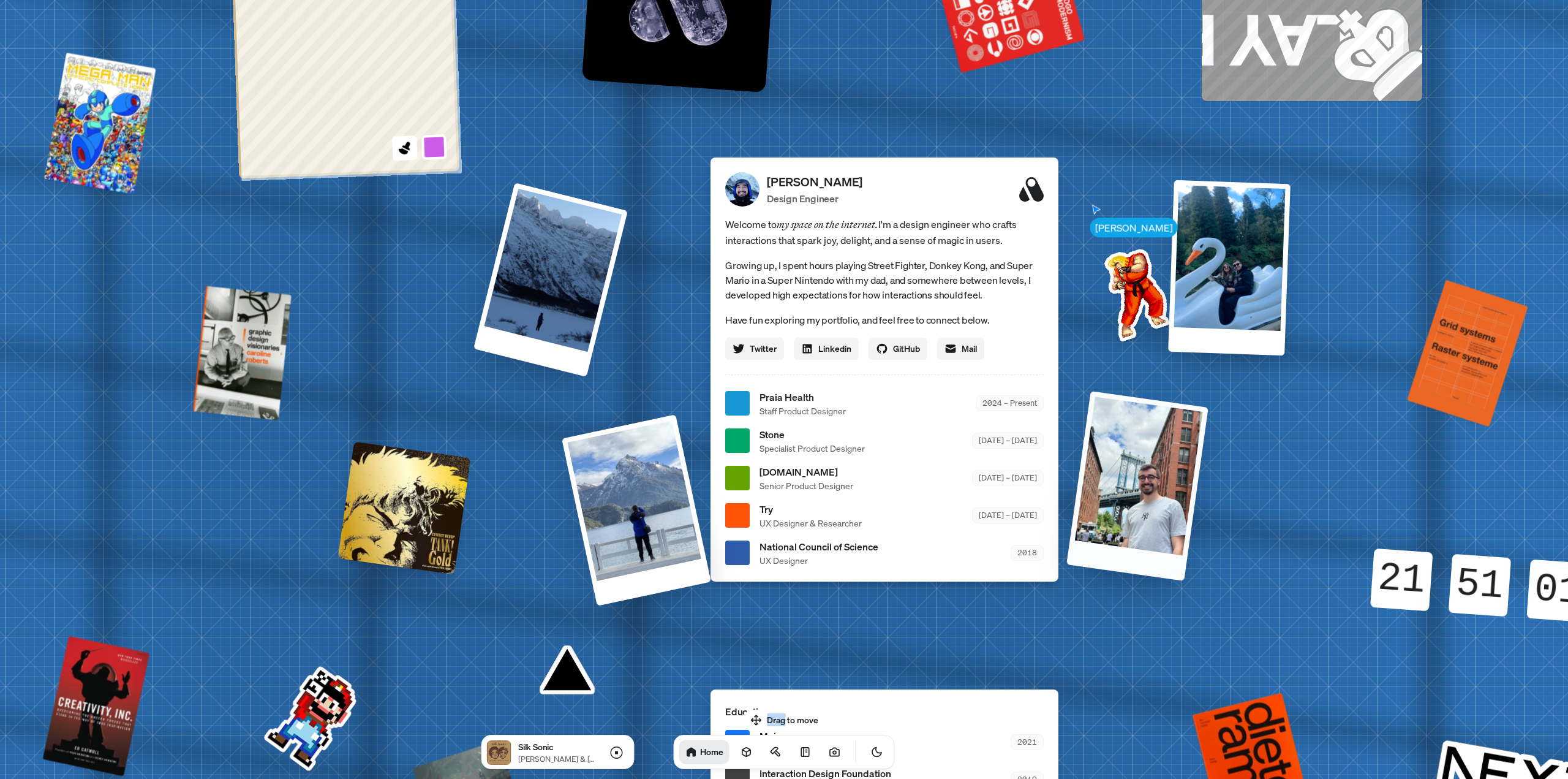
click at [735, 479] on div at bounding box center [1138, 486] width 142 height 190
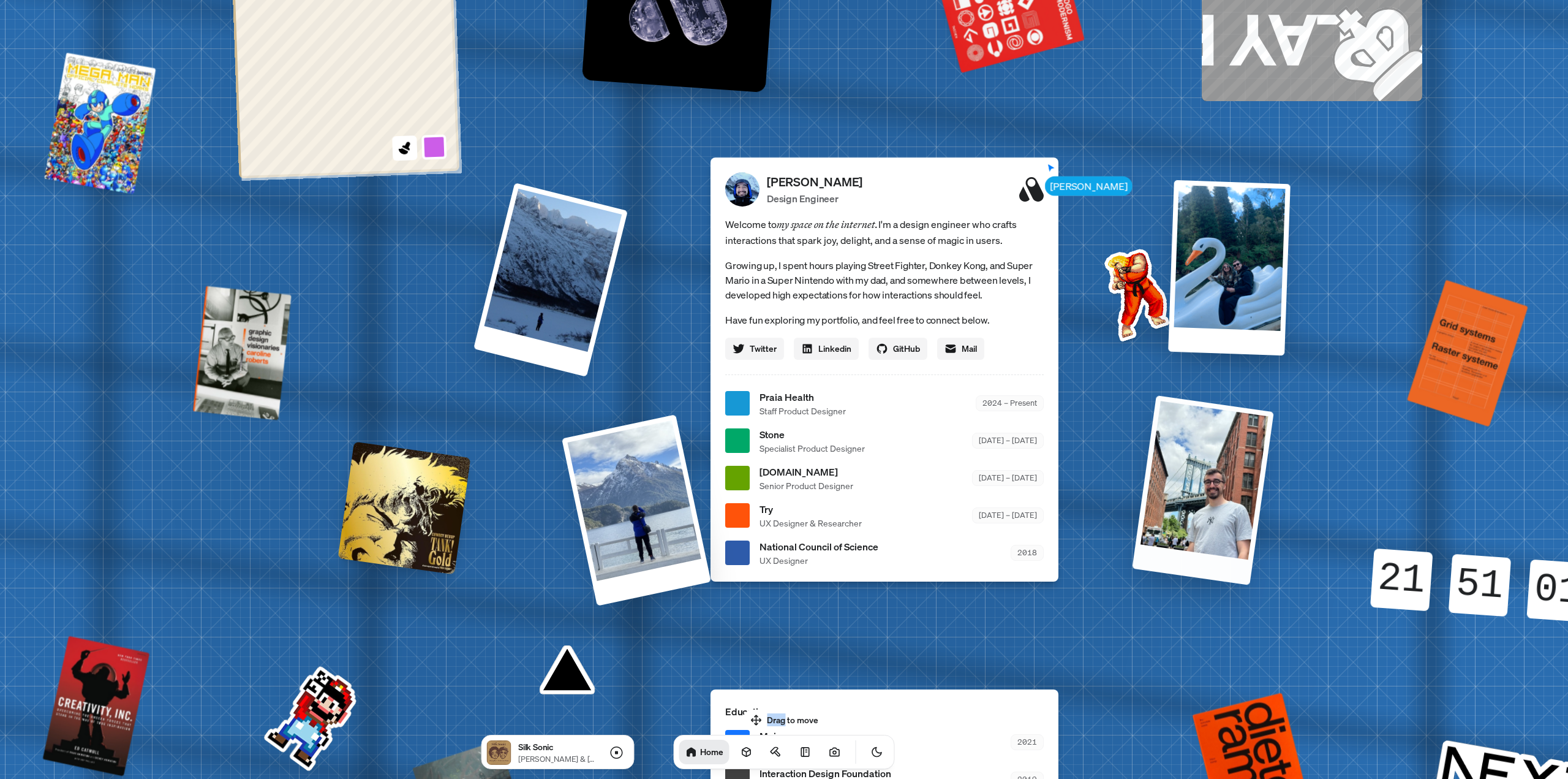
drag, startPoint x: 1160, startPoint y: 513, endPoint x: 1254, endPoint y: 509, distance: 94.1
click at [735, 479] on div at bounding box center [1203, 490] width 142 height 190
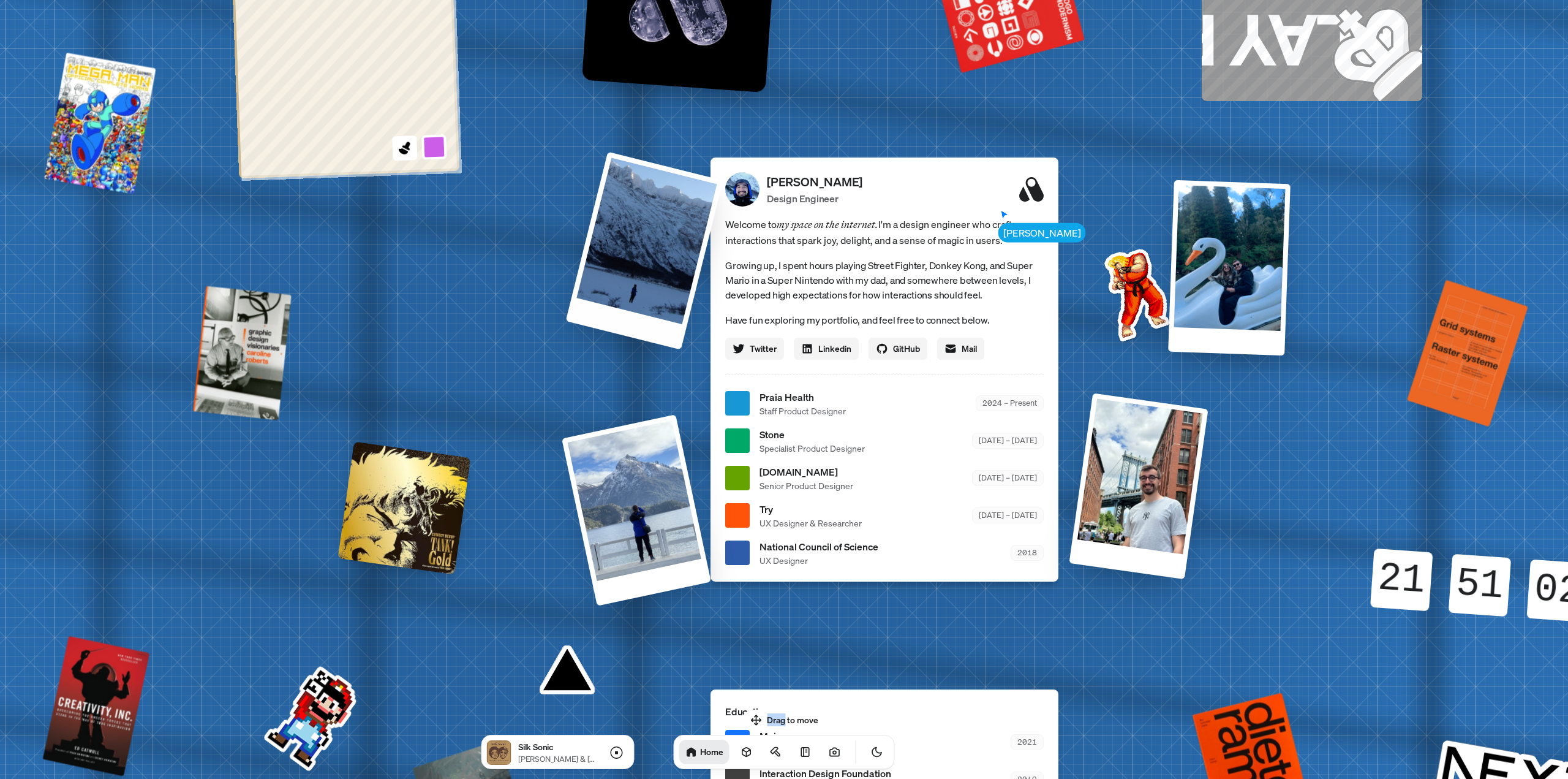
drag, startPoint x: 537, startPoint y: 287, endPoint x: 628, endPoint y: 232, distance: 106.3
click at [628, 232] on div at bounding box center [644, 250] width 157 height 198
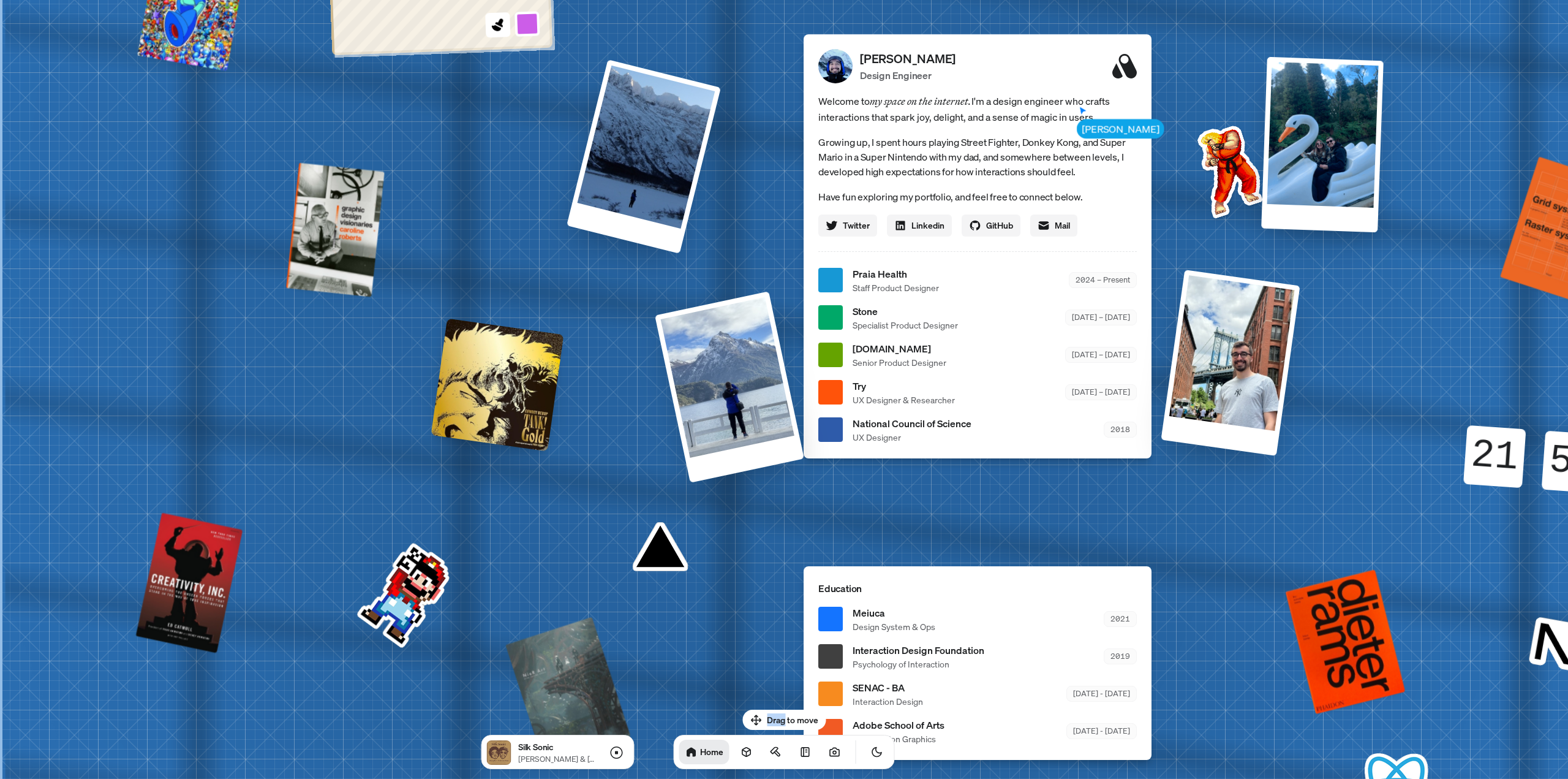
drag, startPoint x: 455, startPoint y: 452, endPoint x: 649, endPoint y: 336, distance: 226.0
click at [649, 336] on div "Andre Andre Souza Design Engineer Welcome to my space on the internet. I'm a de…" at bounding box center [980, 281] width 1833 height 1606
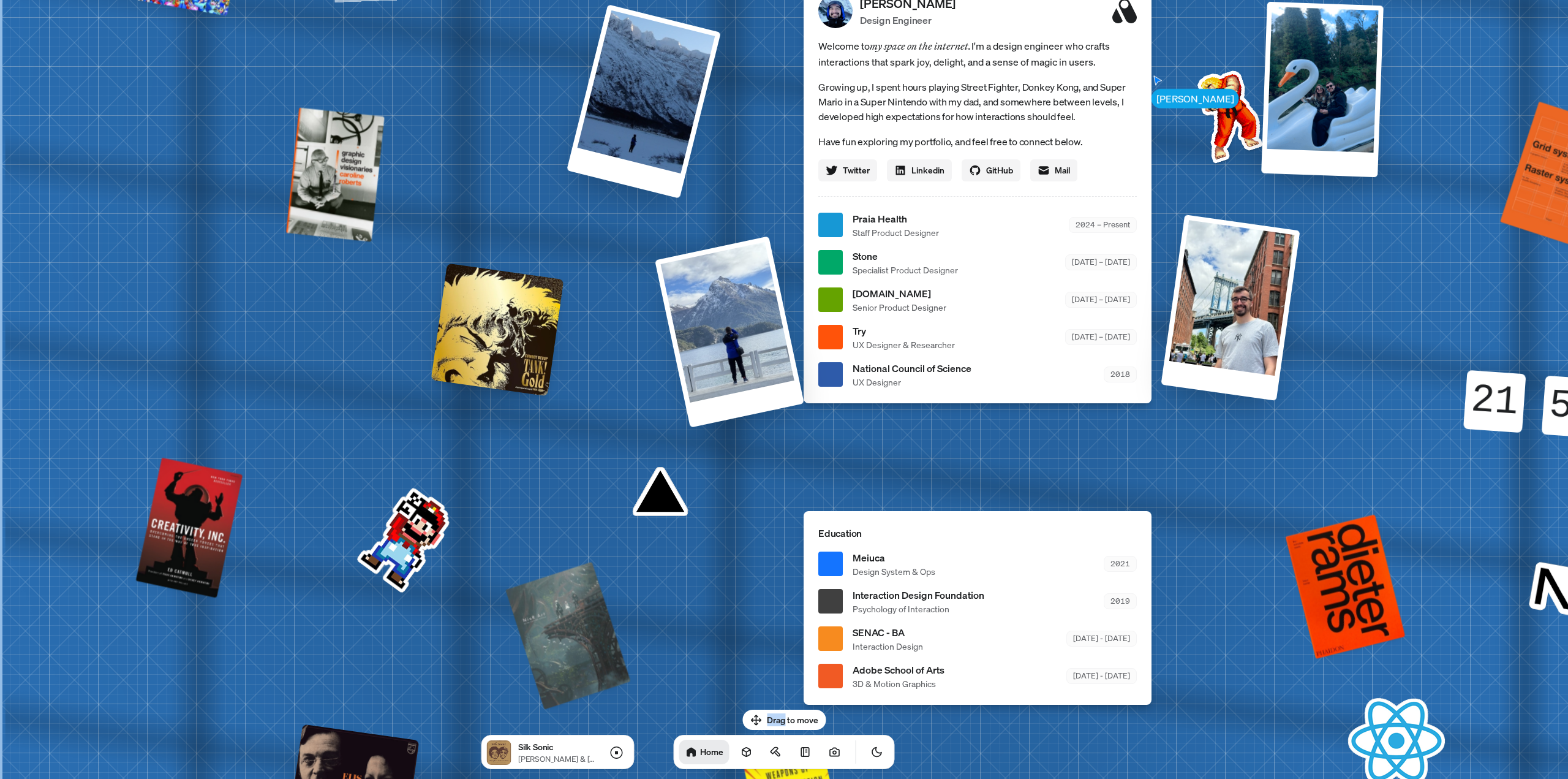
click at [519, 316] on div at bounding box center [498, 329] width 133 height 133
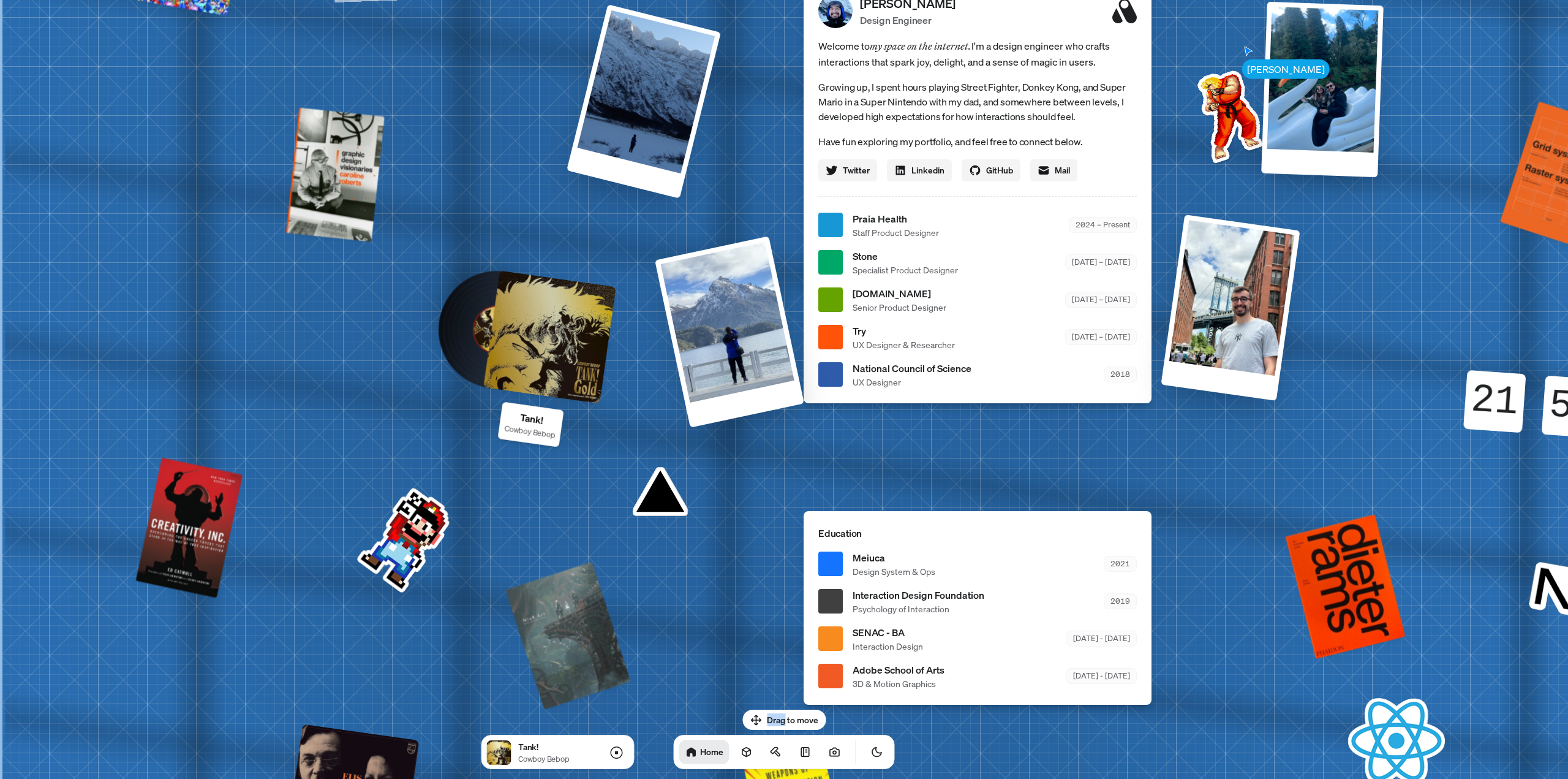
click at [538, 321] on div at bounding box center [550, 337] width 133 height 133
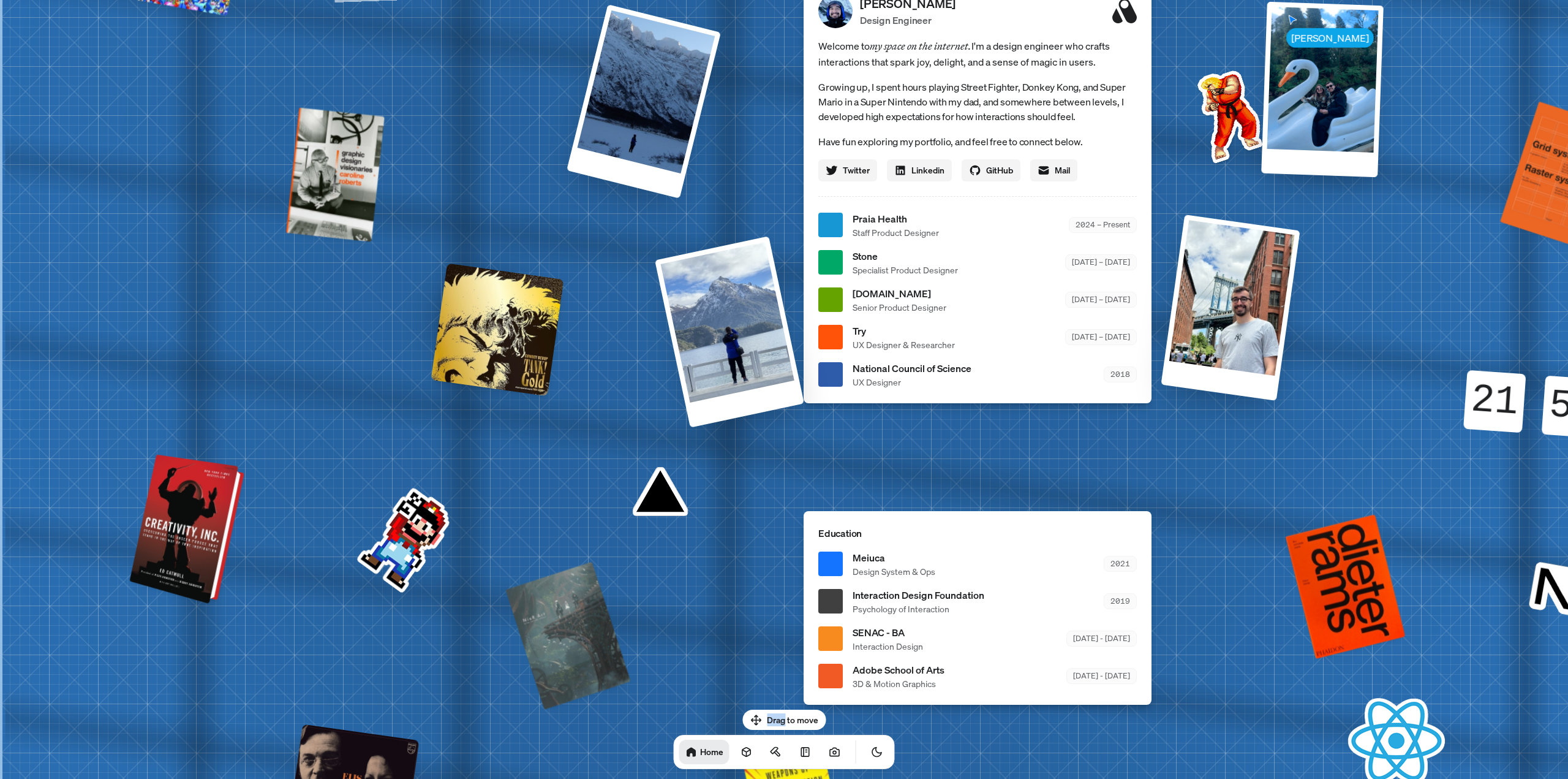
click at [193, 479] on div at bounding box center [188, 530] width 105 height 144
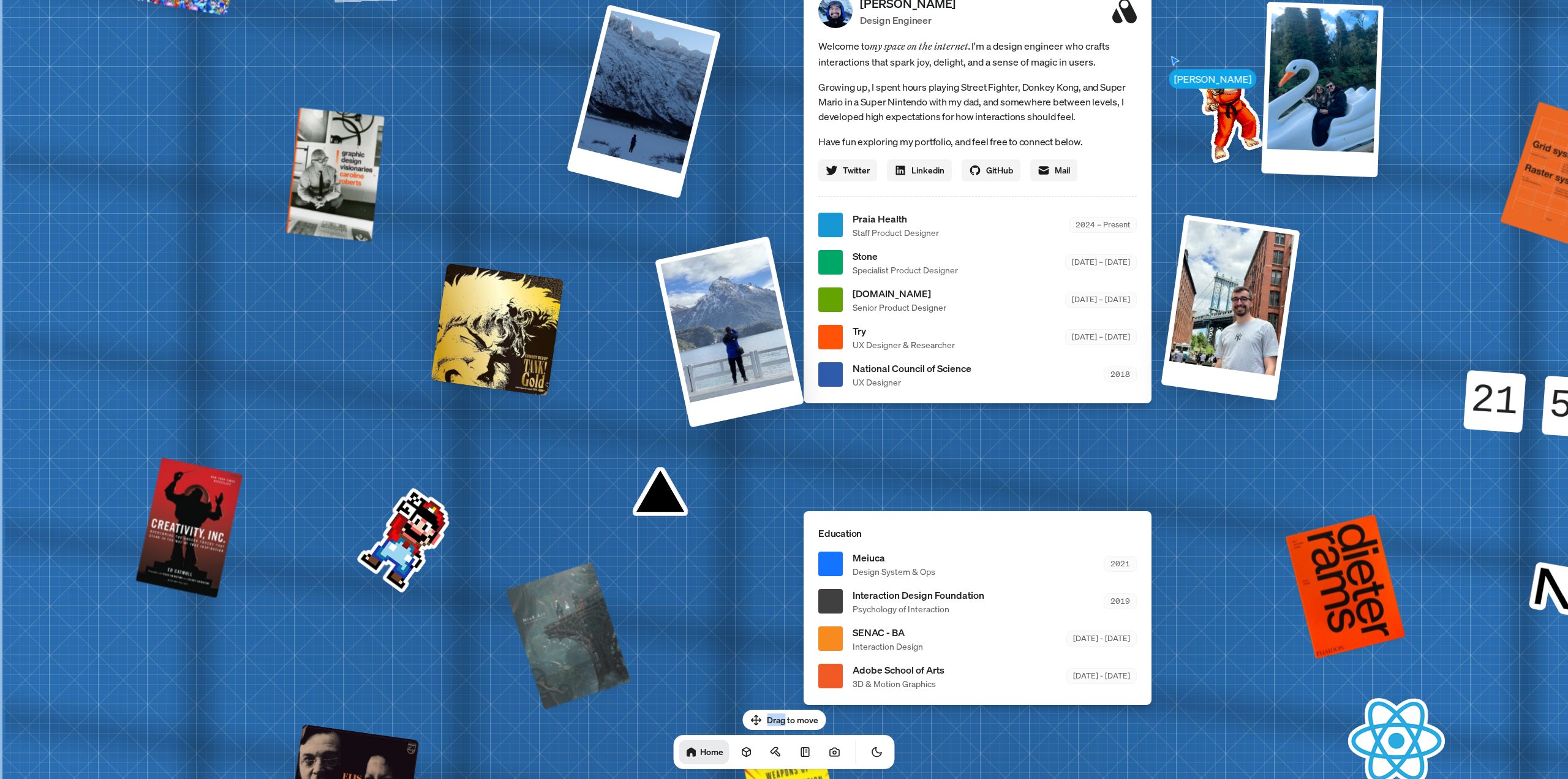
click at [396, 479] on div "Andre Andre Souza Design Engineer Welcome to my space on the internet. I'm a de…" at bounding box center [980, 225] width 1833 height 1606
click at [672, 479] on div "Andre Andre Souza Design Engineer Welcome to my space on the internet. I'm a de…" at bounding box center [980, 225] width 1833 height 1606
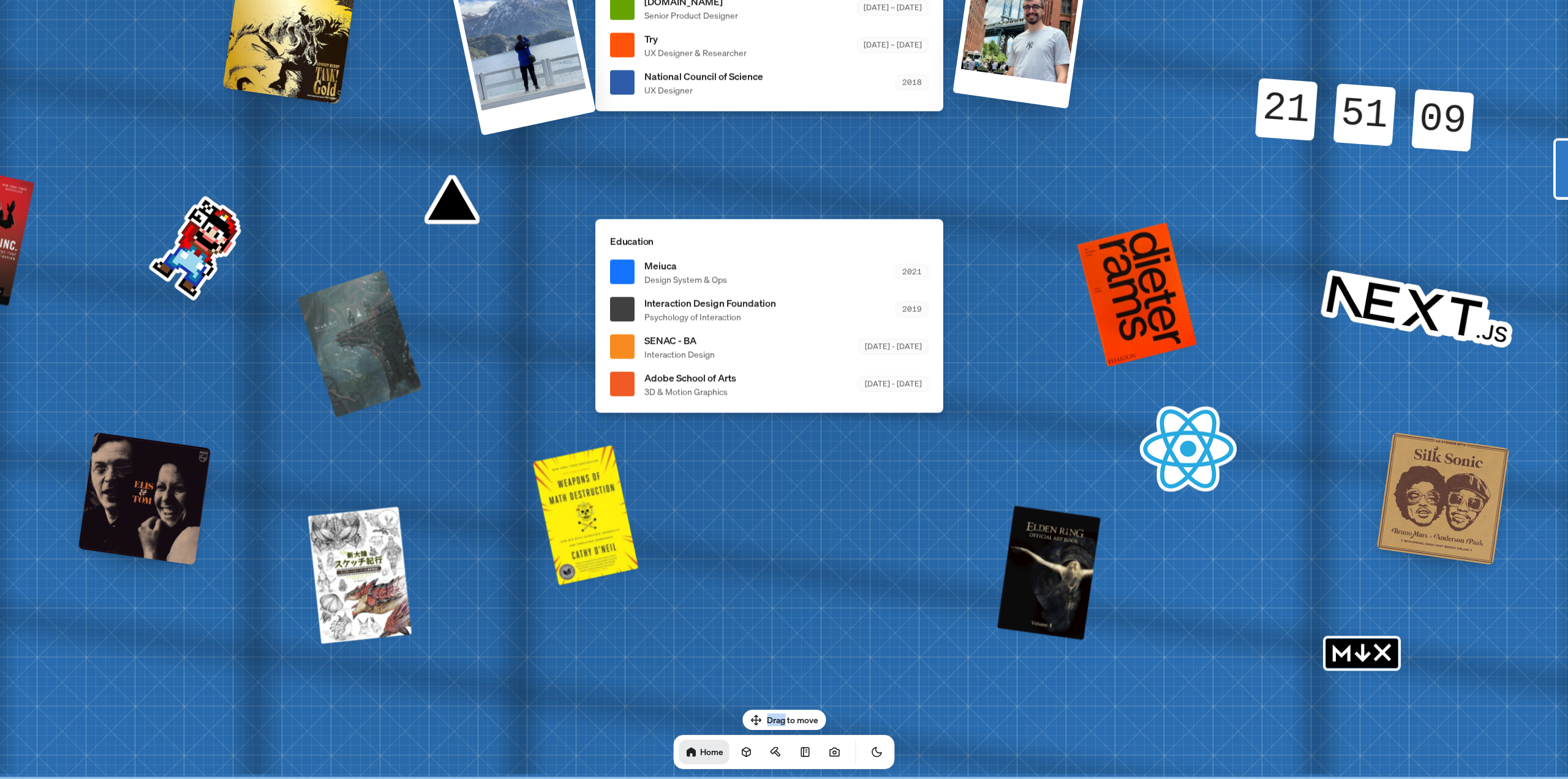
drag, startPoint x: 703, startPoint y: 580, endPoint x: 508, endPoint y: 285, distance: 353.6
click at [155, 479] on div at bounding box center [145, 499] width 133 height 133
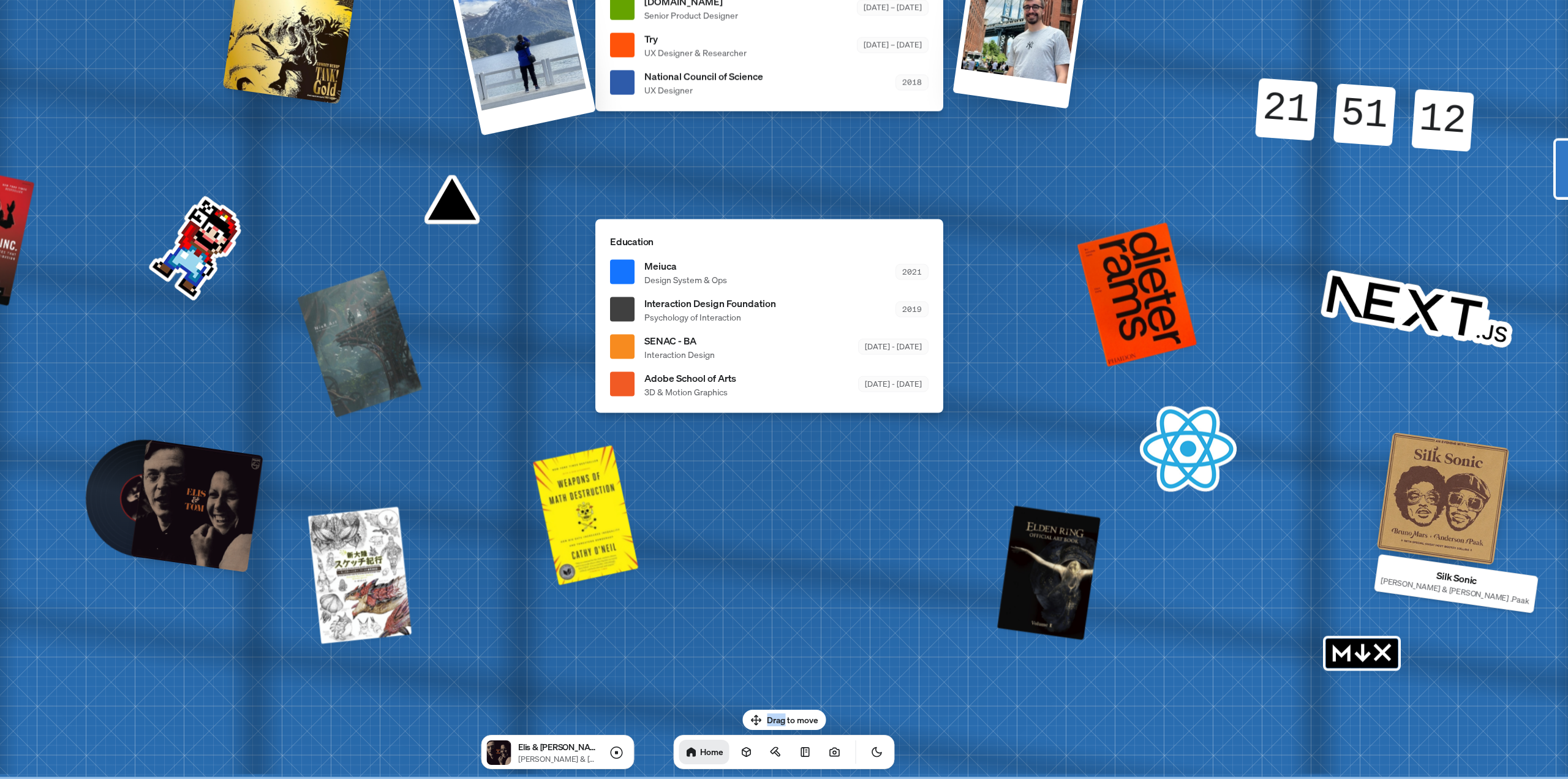
click at [735, 479] on div at bounding box center [1444, 499] width 133 height 133
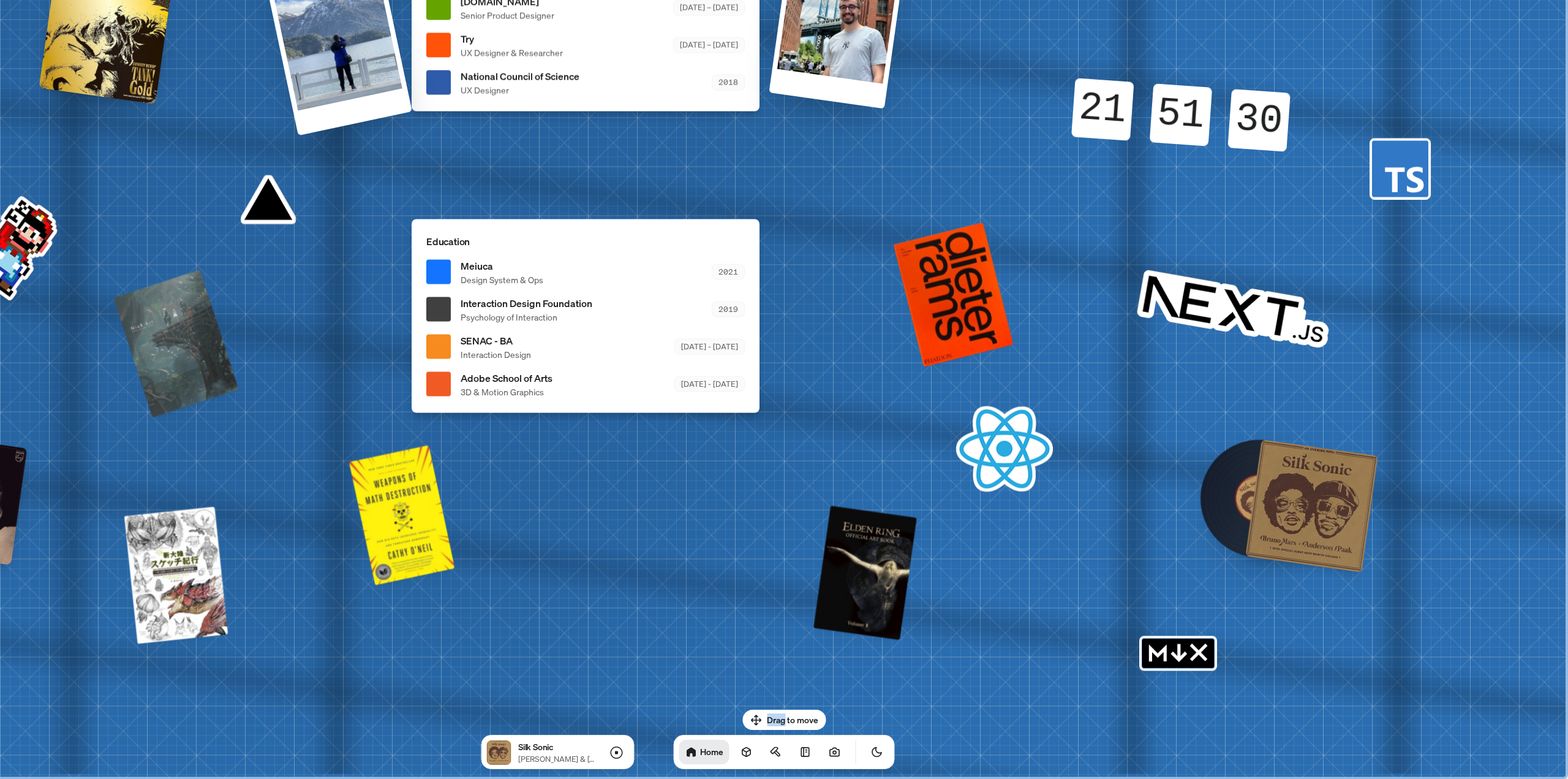
drag, startPoint x: 505, startPoint y: 300, endPoint x: 242, endPoint y: 166, distance: 295.2
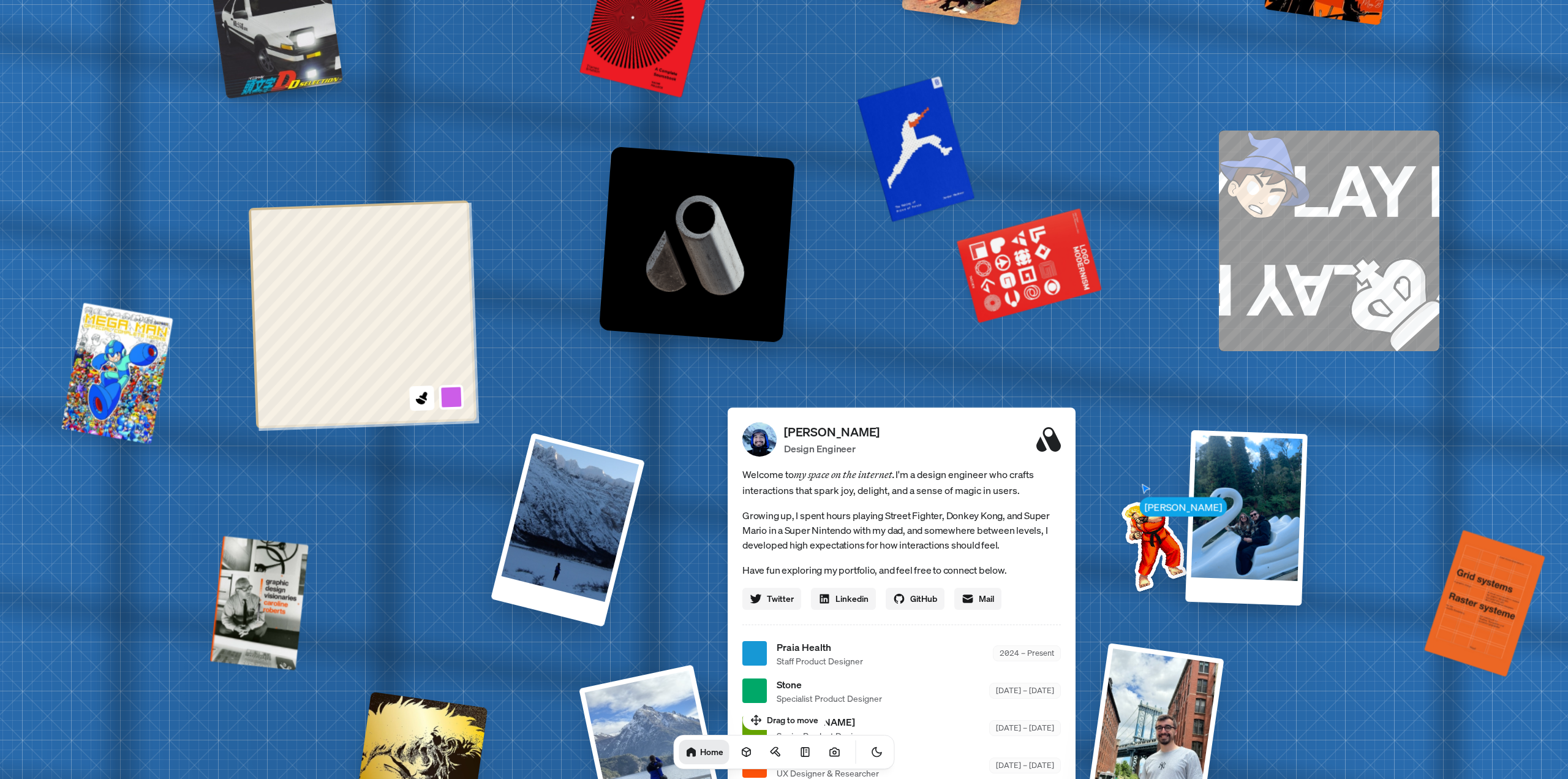
drag, startPoint x: 1092, startPoint y: 364, endPoint x: 1245, endPoint y: 619, distance: 297.4
click at [1245, 619] on div "Andre Andre Souza Design Engineer Welcome to my space on the internet. I'm a de…" at bounding box center [904, 654] width 1833 height 1606
click at [1166, 392] on div "Andre Andre Souza Design Engineer Welcome to my space on the internet. I'm a de…" at bounding box center [904, 654] width 1833 height 1606
click at [1203, 180] on div "Andre Andre Souza Design Engineer Welcome to my space on the internet. I'm a de…" at bounding box center [904, 654] width 1833 height 1606
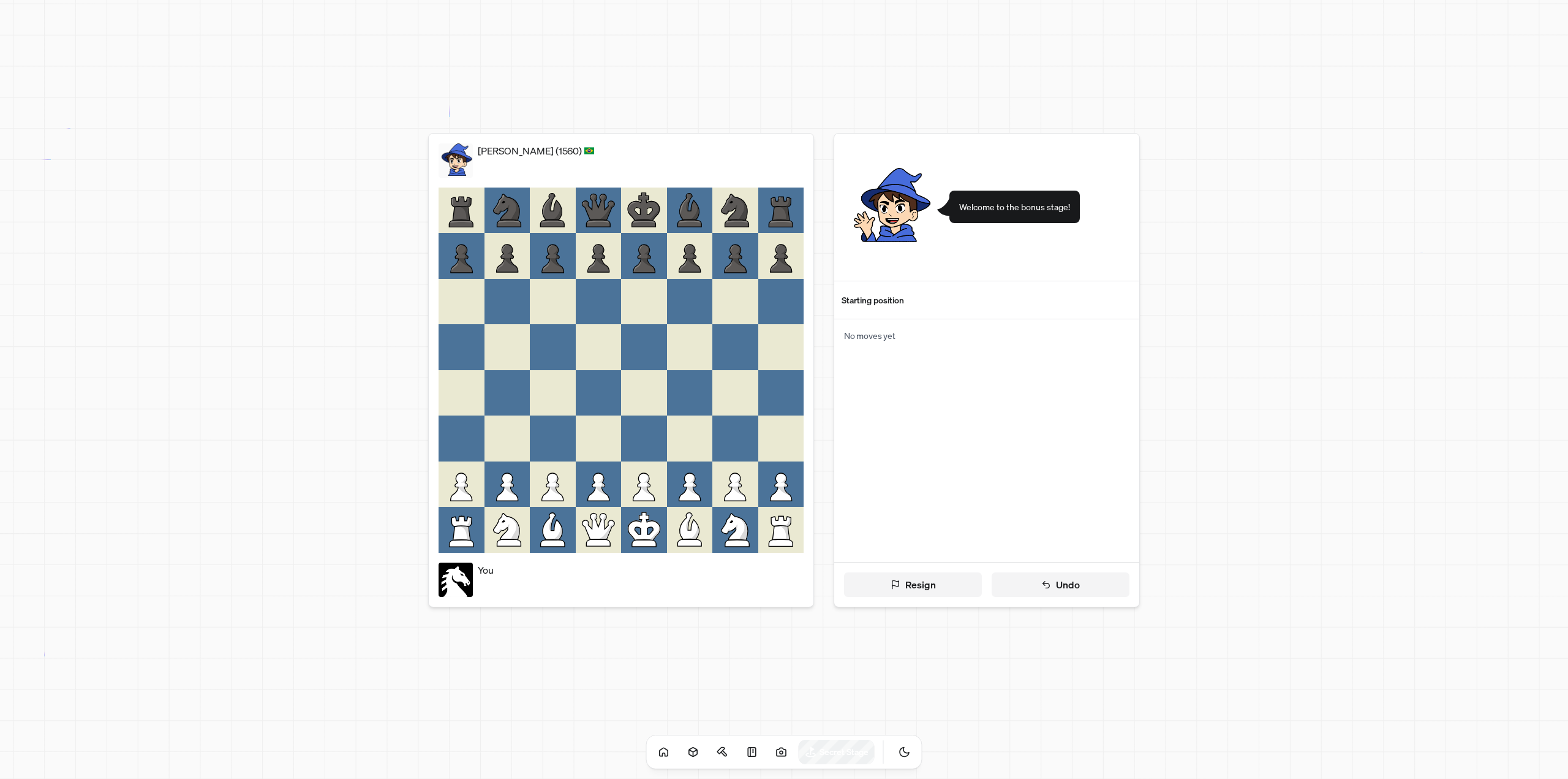
click at [456, 274] on icon at bounding box center [461, 256] width 46 height 46
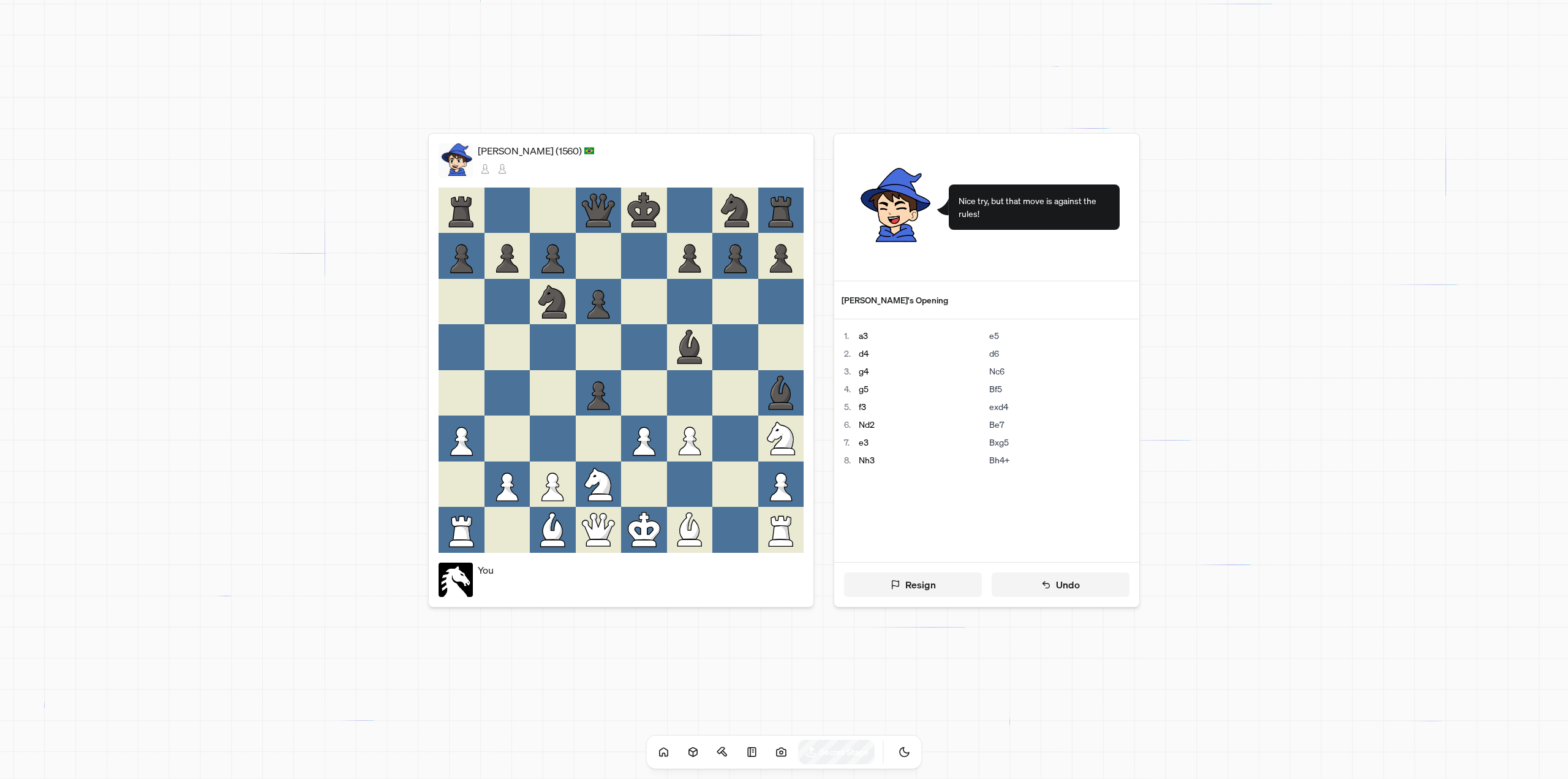
click at [687, 403] on div at bounding box center [690, 393] width 46 height 46
click at [1052, 585] on button "Undo" at bounding box center [1060, 585] width 138 height 25
click at [980, 209] on span "Nice try, but that move is against the rules!" at bounding box center [1035, 207] width 151 height 26
click at [944, 585] on button "Resign" at bounding box center [913, 585] width 138 height 25
click at [1038, 581] on button "Undo" at bounding box center [1060, 585] width 138 height 25
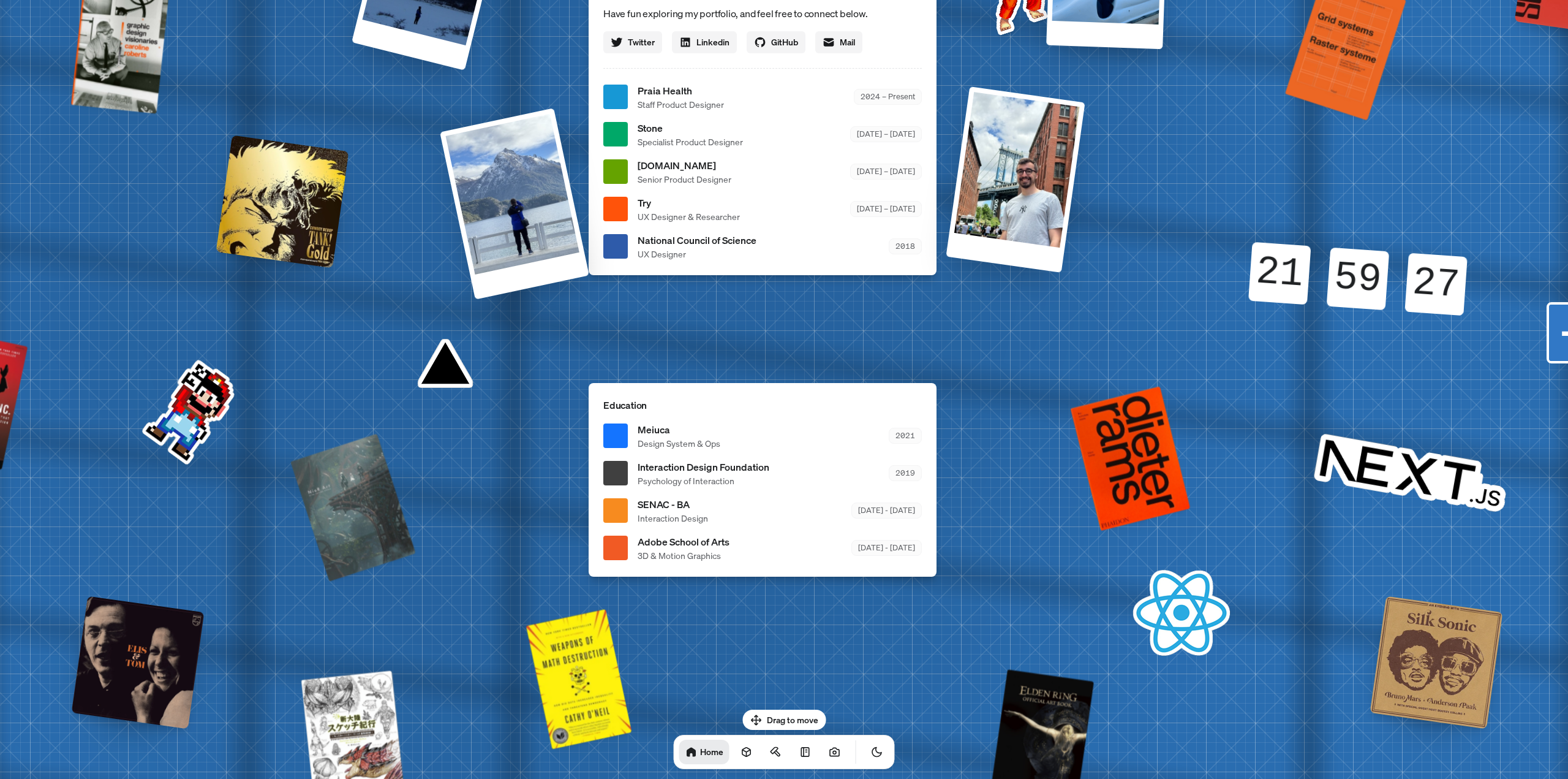
drag, startPoint x: 978, startPoint y: 659, endPoint x: 958, endPoint y: 381, distance: 278.7
click at [959, 368] on div "Andre Andre Souza Design Engineer Welcome to my space on the internet. I'm a de…" at bounding box center [765, 97] width 1833 height 1606
